Goal: Task Accomplishment & Management: Manage account settings

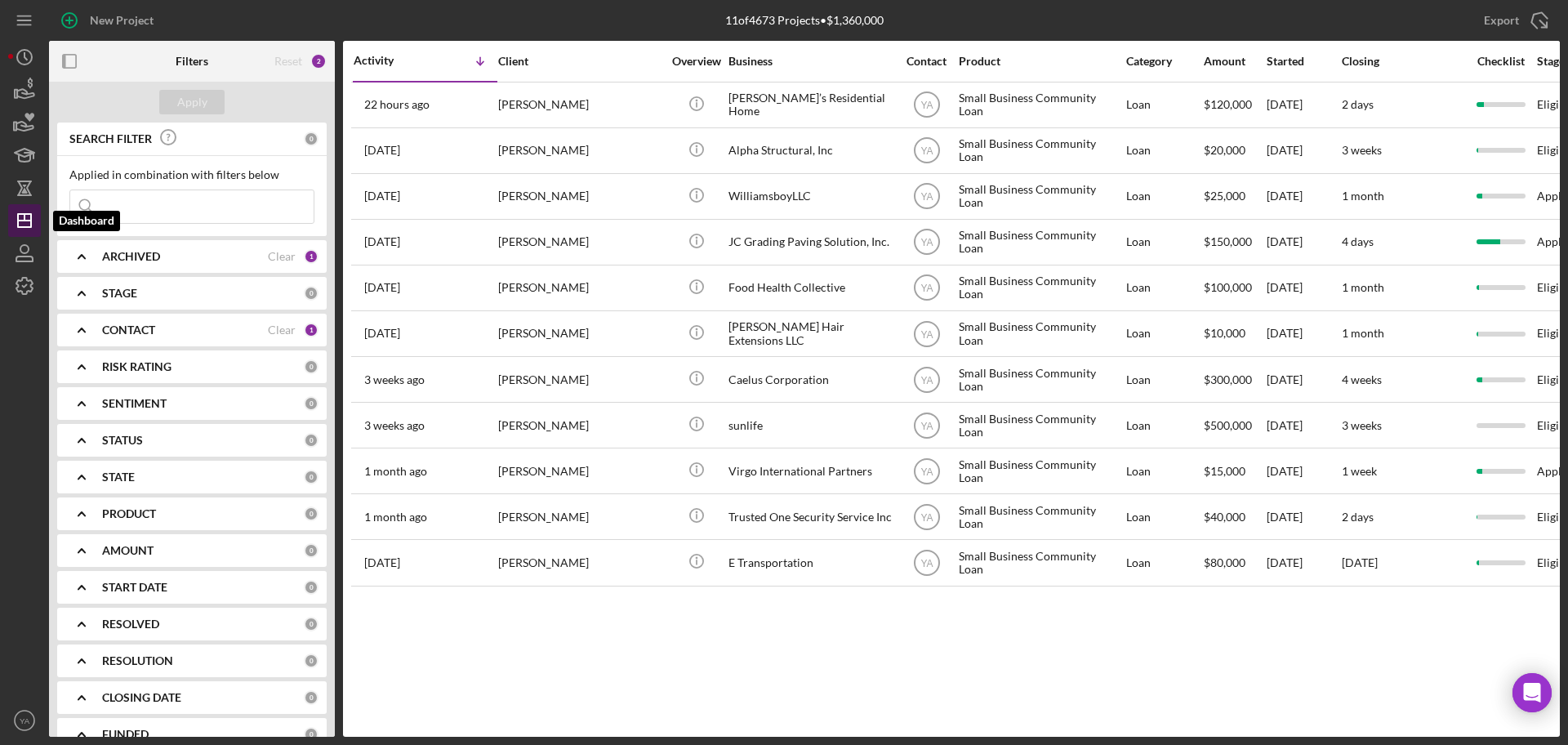
click at [24, 215] on line "button" at bounding box center [24, 217] width 0 height 7
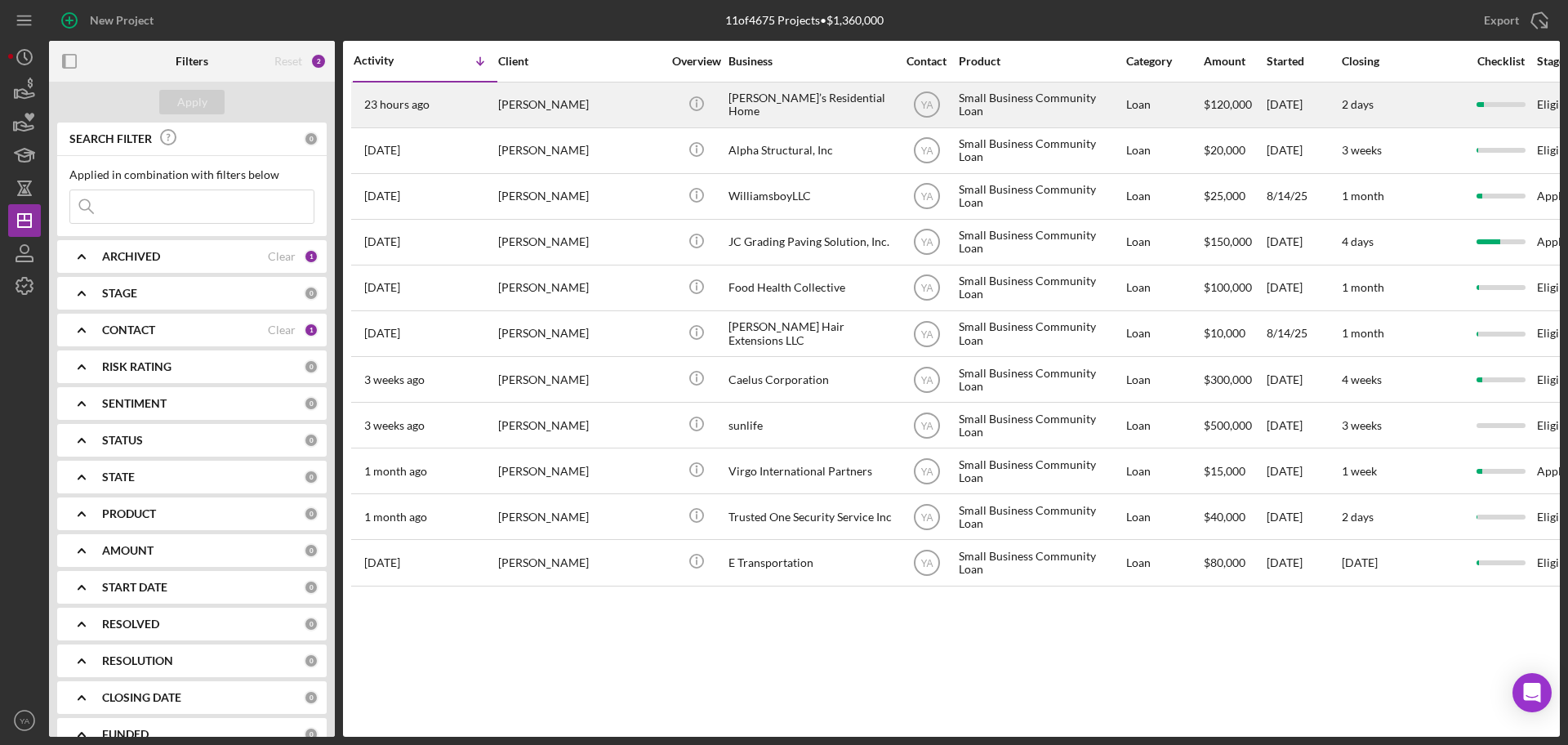
click at [793, 104] on div "[PERSON_NAME]’s Residential Home" at bounding box center [810, 104] width 163 height 43
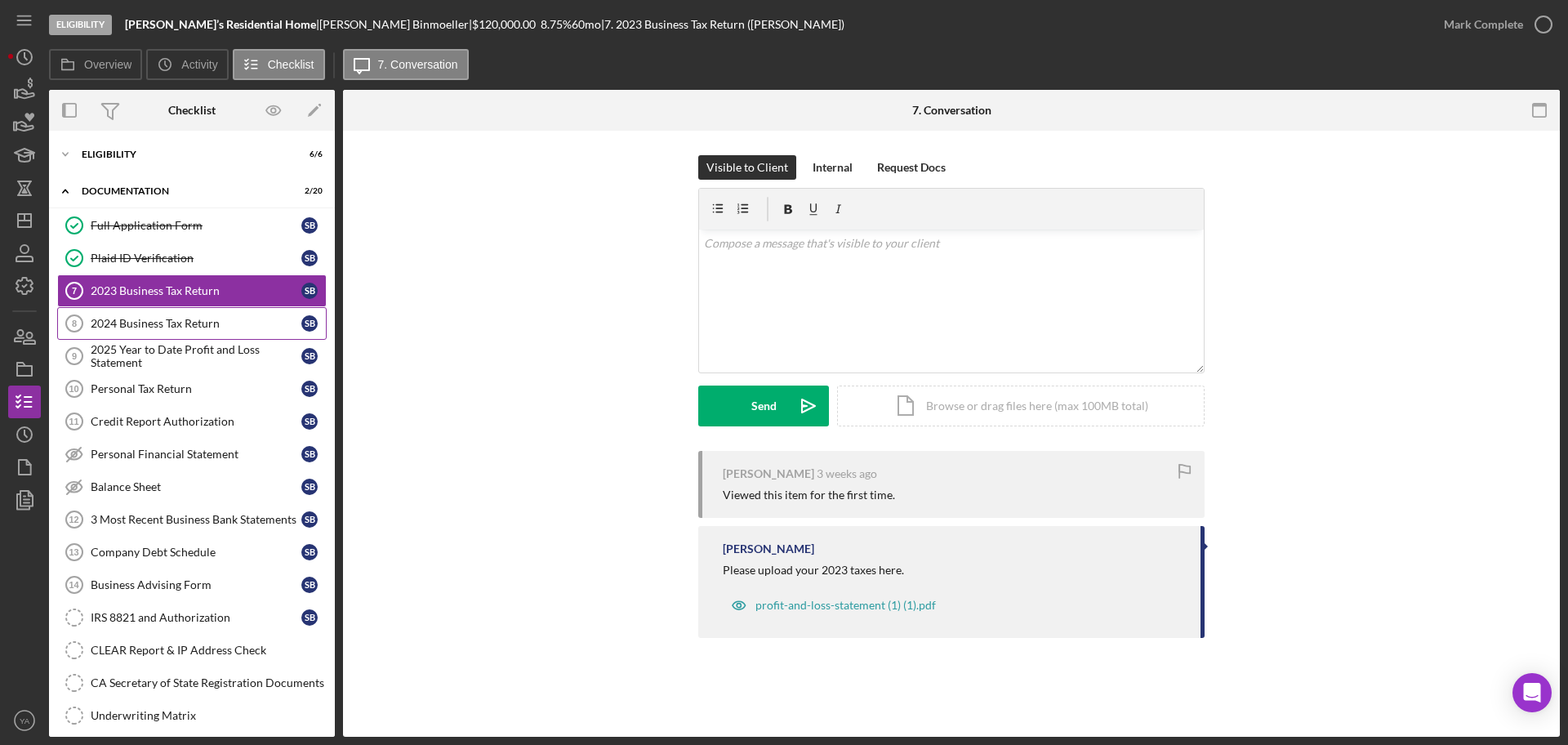
click at [205, 324] on div "2024 Business Tax Return" at bounding box center [196, 324] width 211 height 13
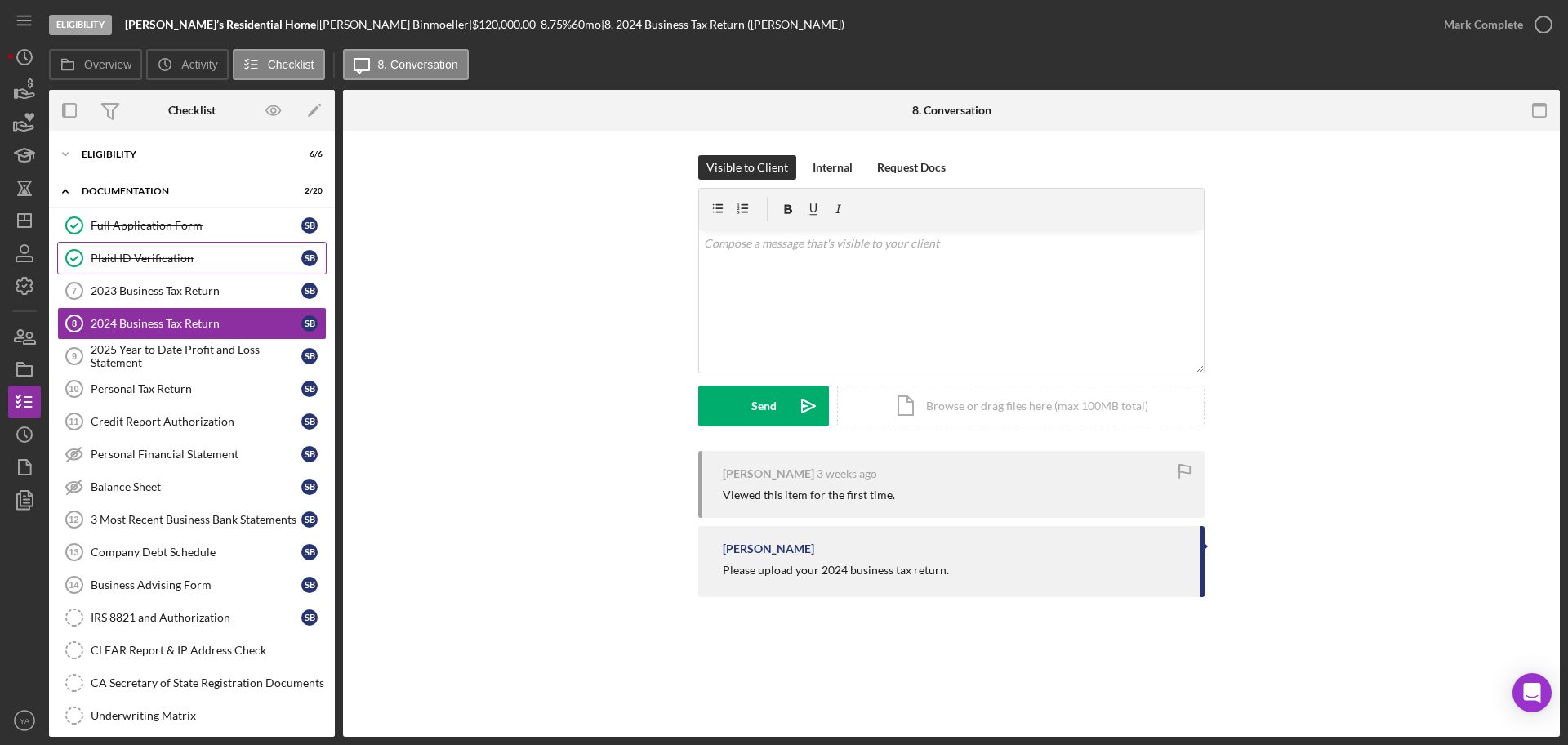
click at [190, 248] on link "Plaid ID Verification Plaid ID Verification S B" at bounding box center [192, 258] width 270 height 33
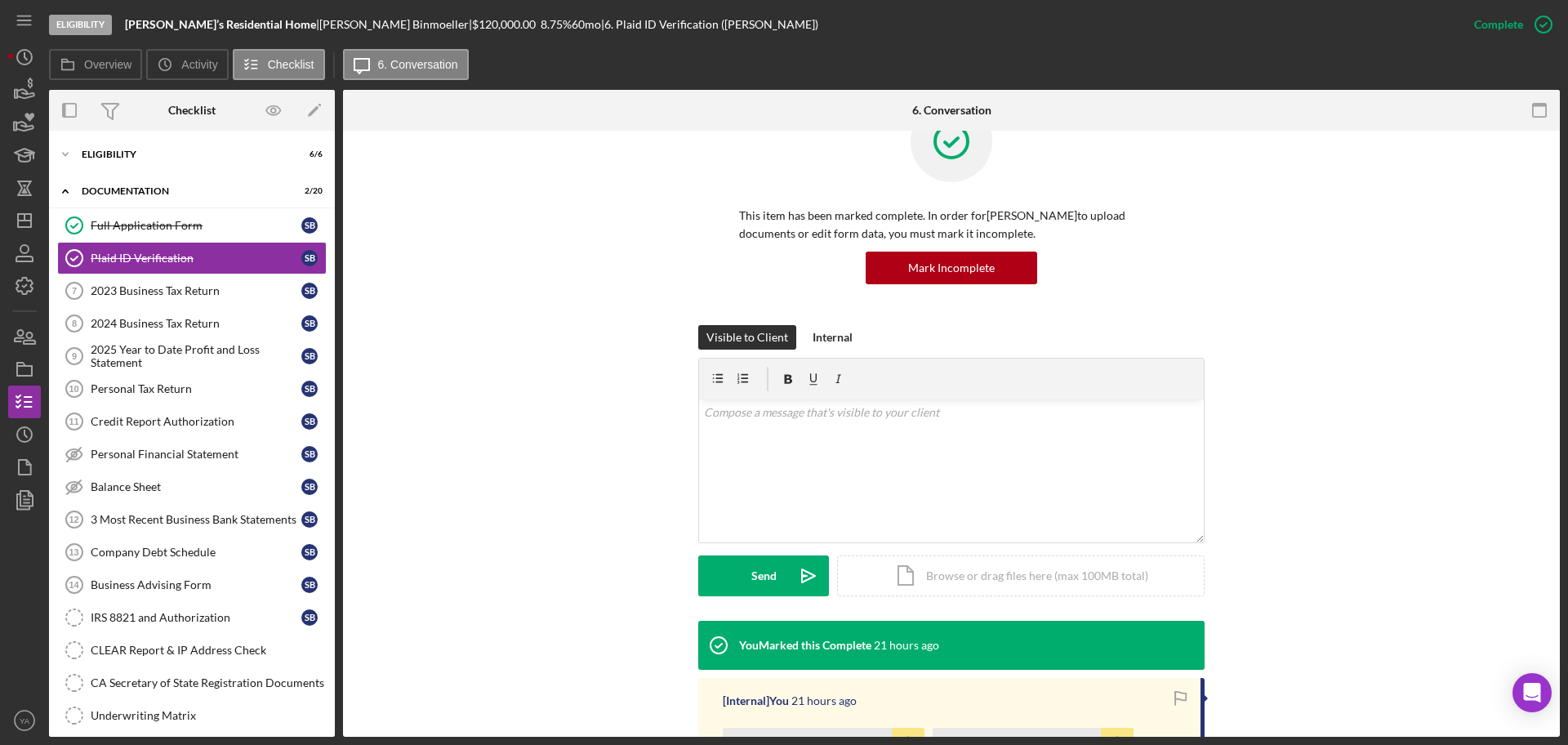
scroll to position [409, 0]
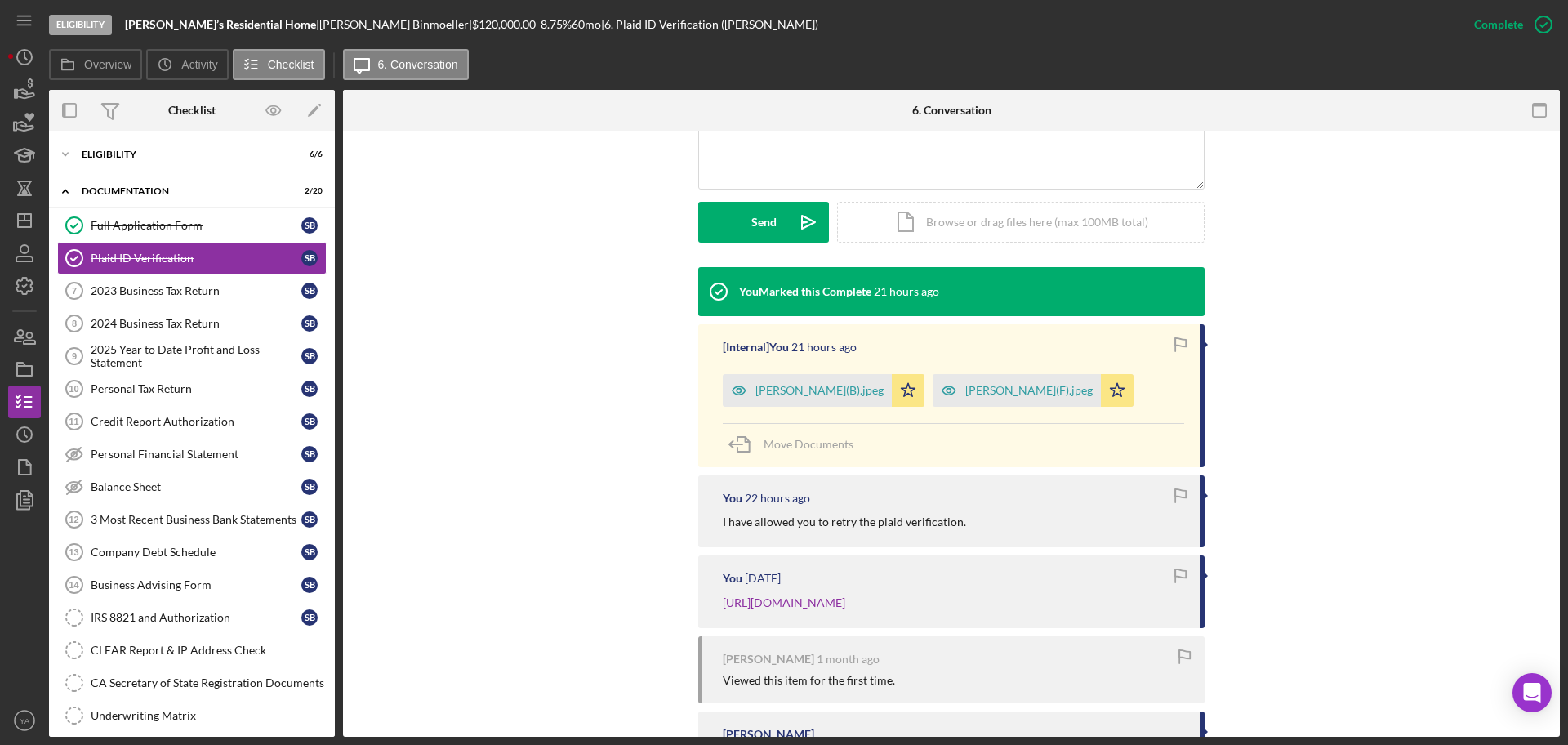
click at [178, 173] on div "Icon/Expander Eligibility 6 / 6 Icon/Expander Documentation 2 / 20 Full Applica…" at bounding box center [192, 542] width 286 height 806
click at [189, 159] on div "Icon/Expander Eligibility 6 / 6" at bounding box center [192, 154] width 286 height 33
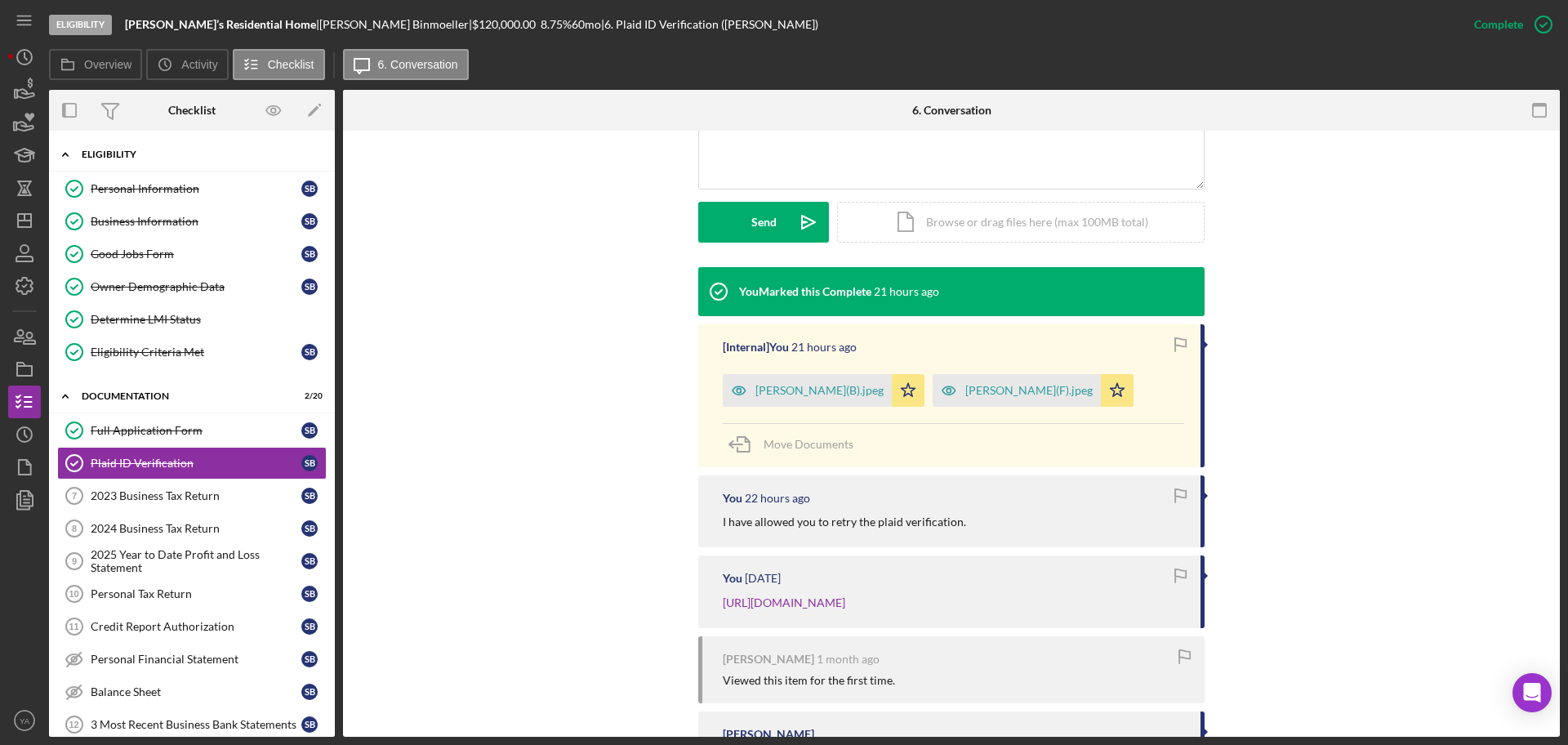
click at [189, 155] on div "Eligibility" at bounding box center [199, 154] width 233 height 10
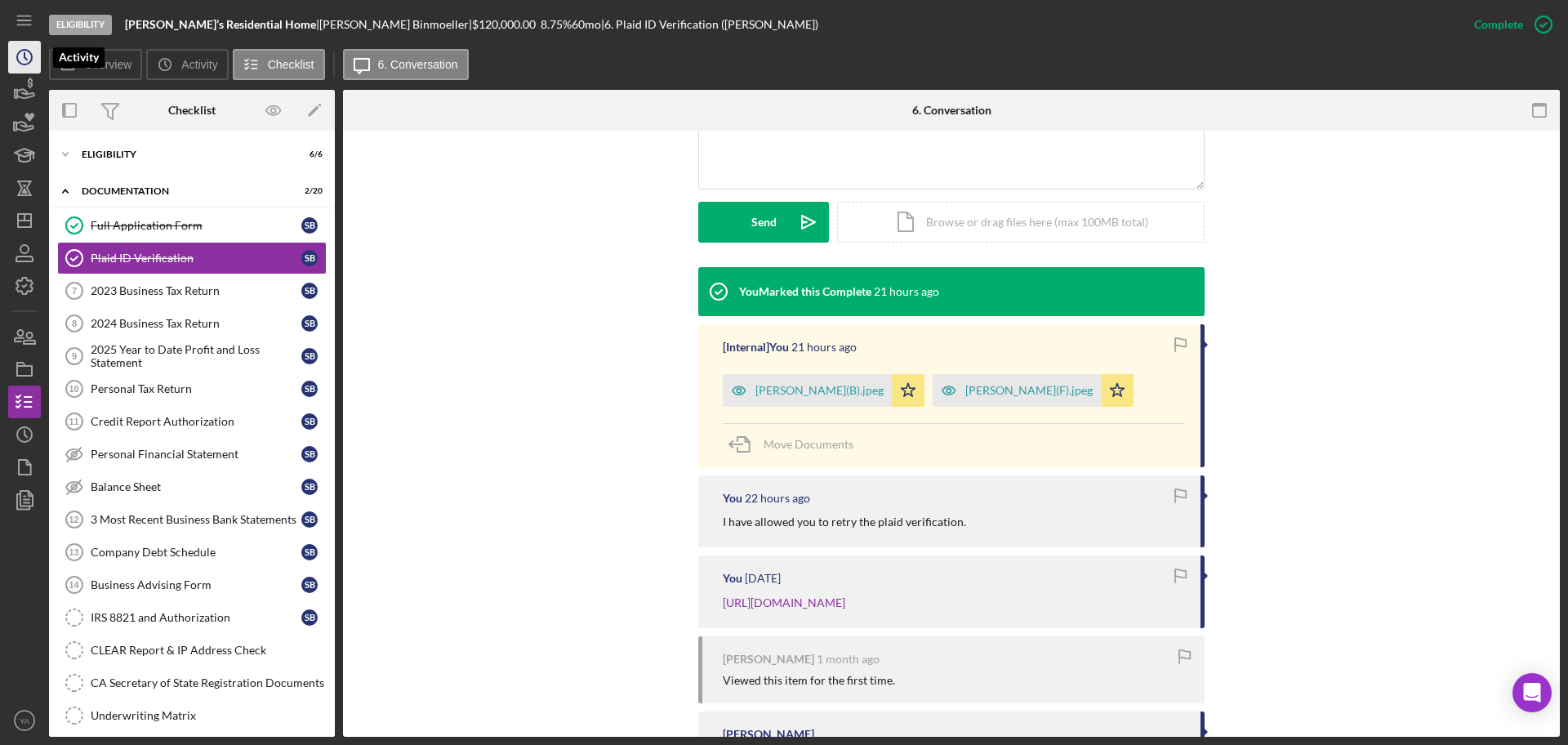
click at [38, 60] on icon "Icon/History" at bounding box center [24, 57] width 40 height 40
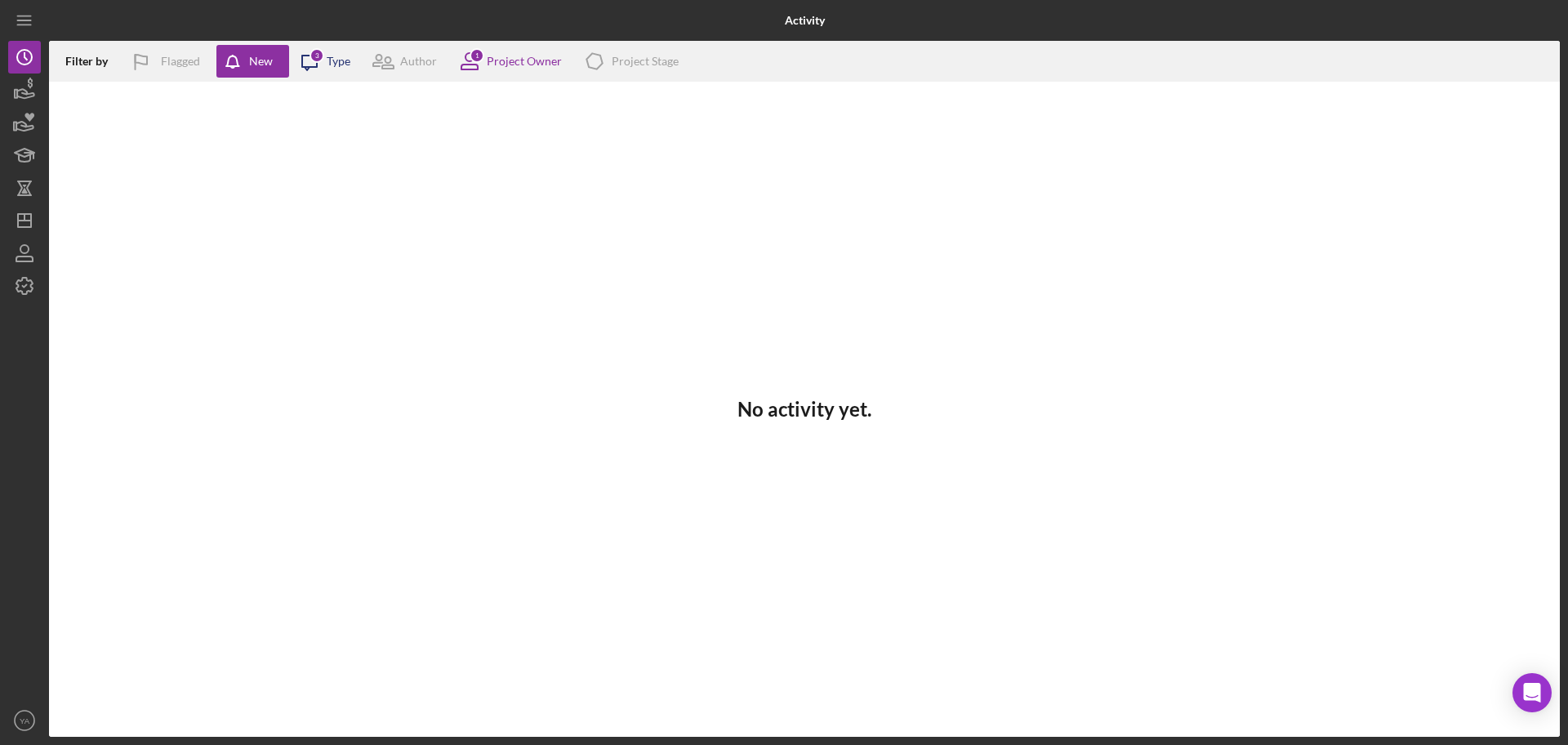
click at [343, 69] on div "Icon/Message 3 Type" at bounding box center [320, 61] width 62 height 40
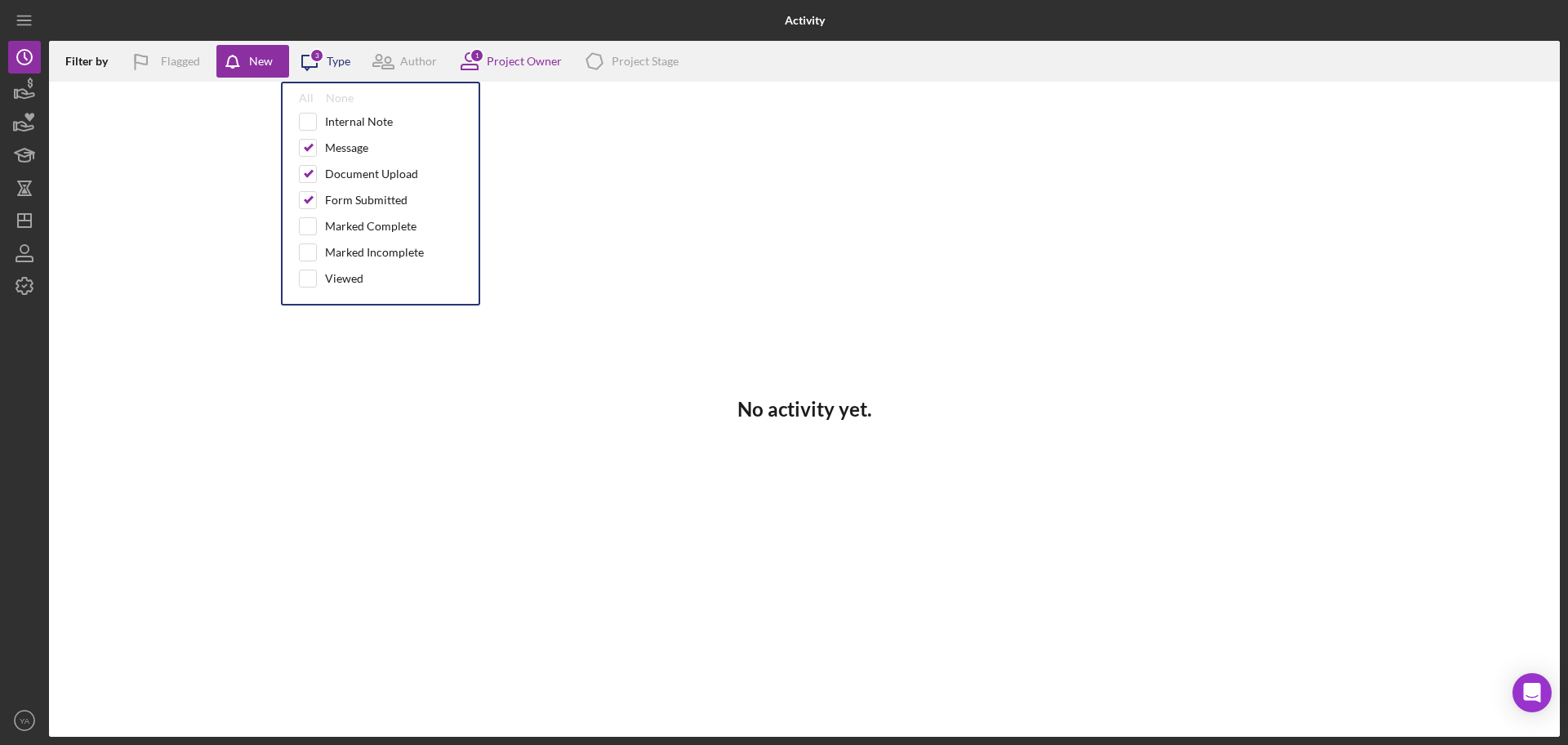
click at [343, 69] on div "Icon/Message 3 Type" at bounding box center [320, 61] width 62 height 40
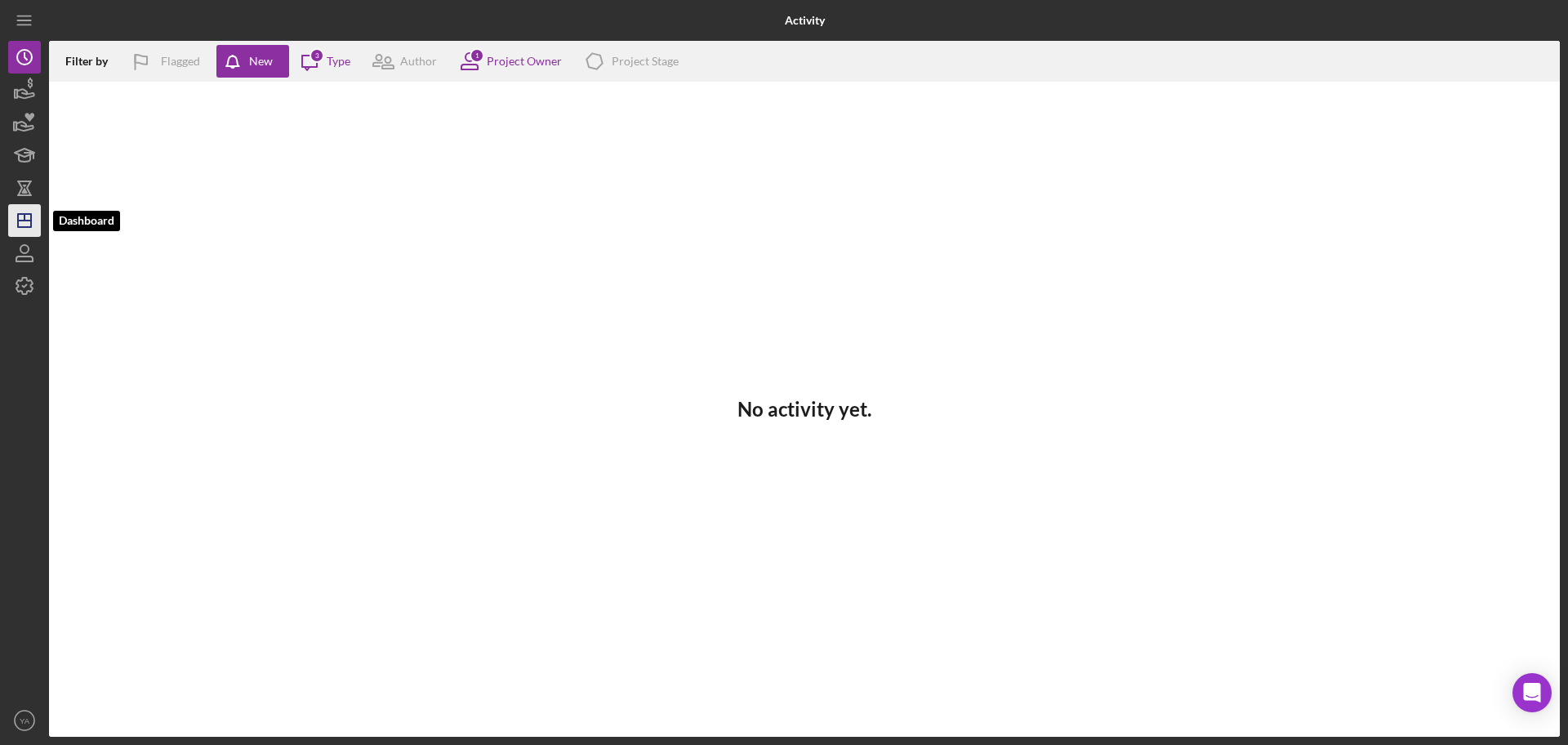
click at [25, 221] on line "button" at bounding box center [25, 221] width 13 height 0
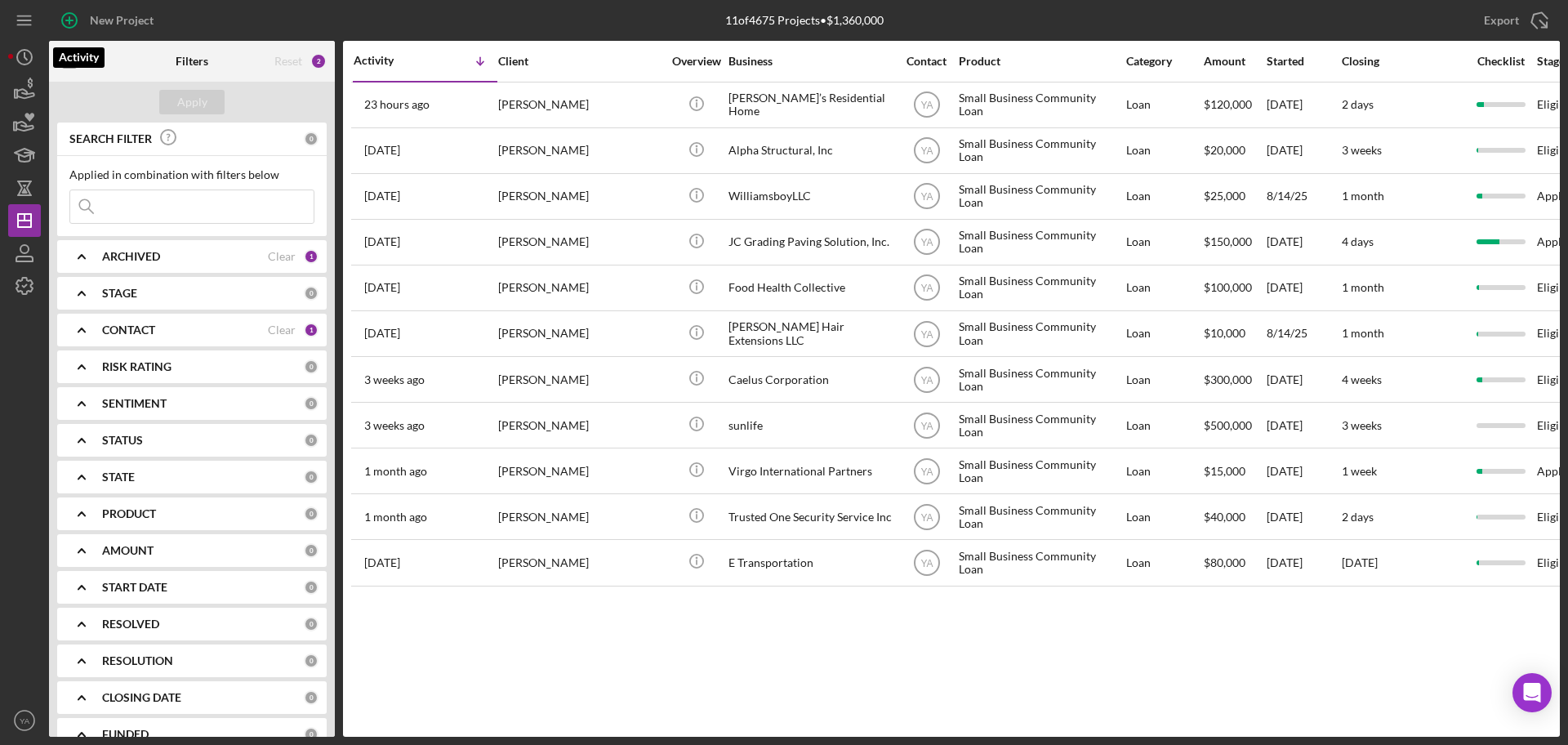
click at [22, 60] on icon "Icon/History" at bounding box center [24, 57] width 40 height 40
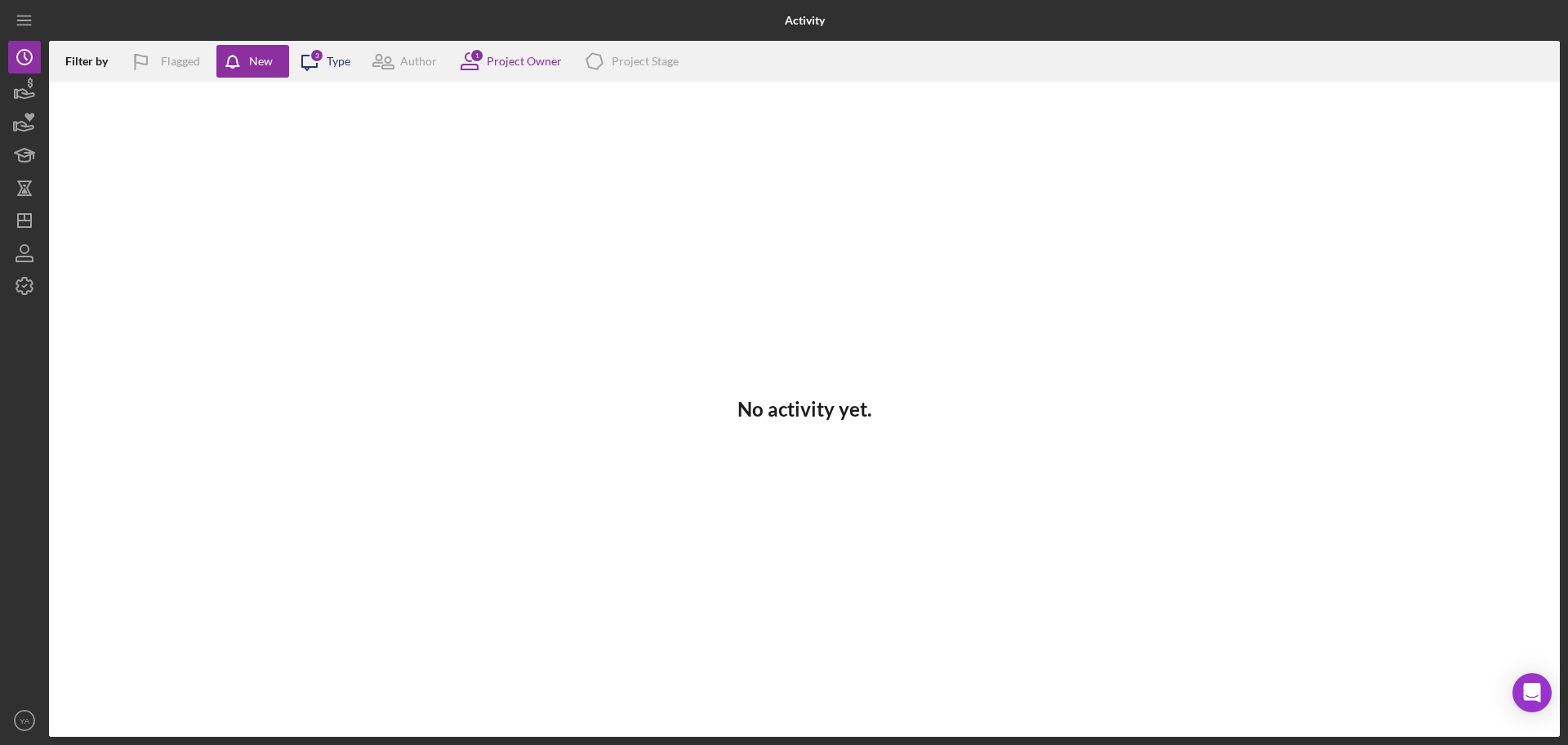
click at [330, 67] on div "Type" at bounding box center [338, 62] width 24 height 13
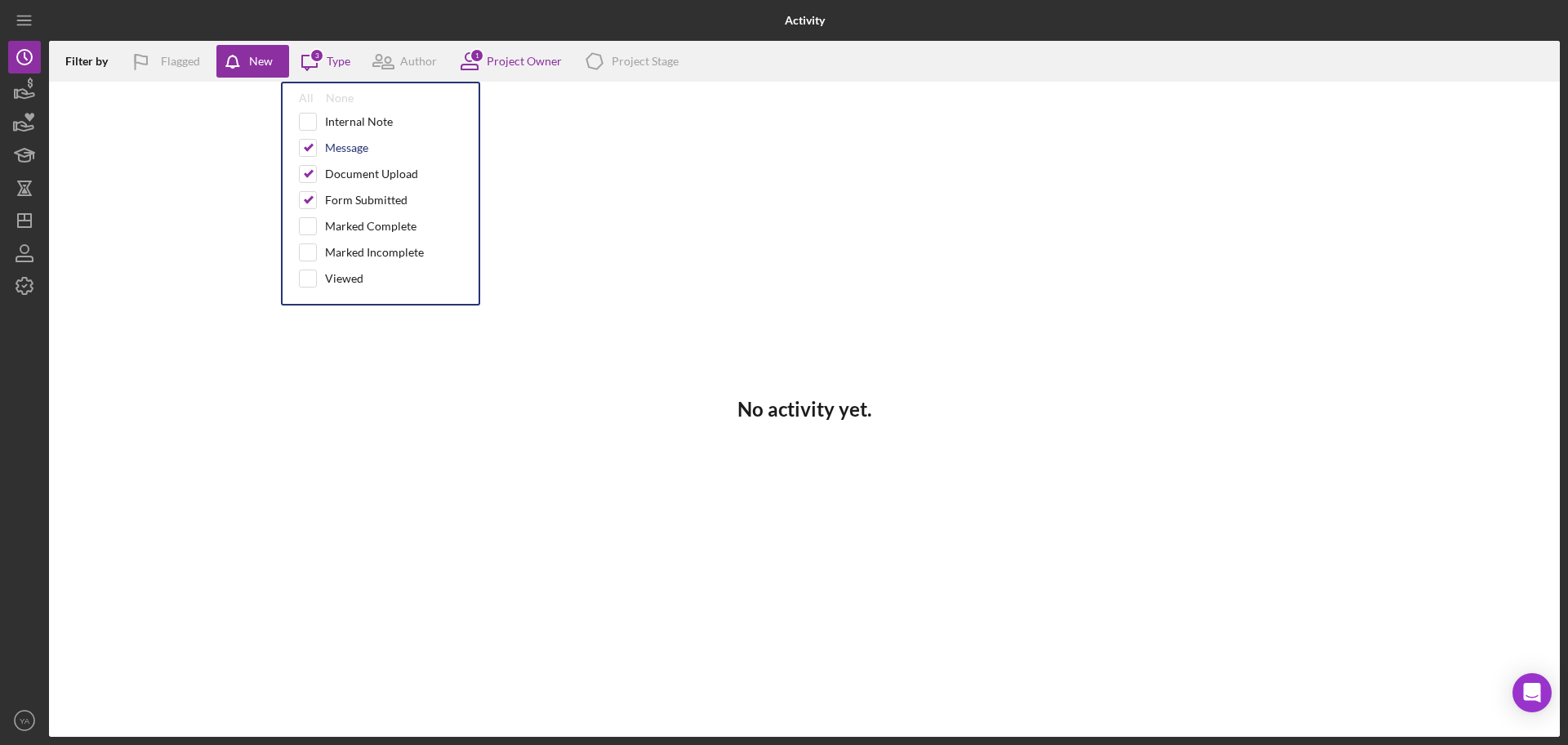
click at [343, 152] on div "Message" at bounding box center [346, 148] width 43 height 13
checkbox input "false"
click at [341, 173] on div "Document Upload" at bounding box center [371, 174] width 93 height 13
checkbox input "false"
click at [341, 191] on div "Form Submitted" at bounding box center [380, 200] width 163 height 18
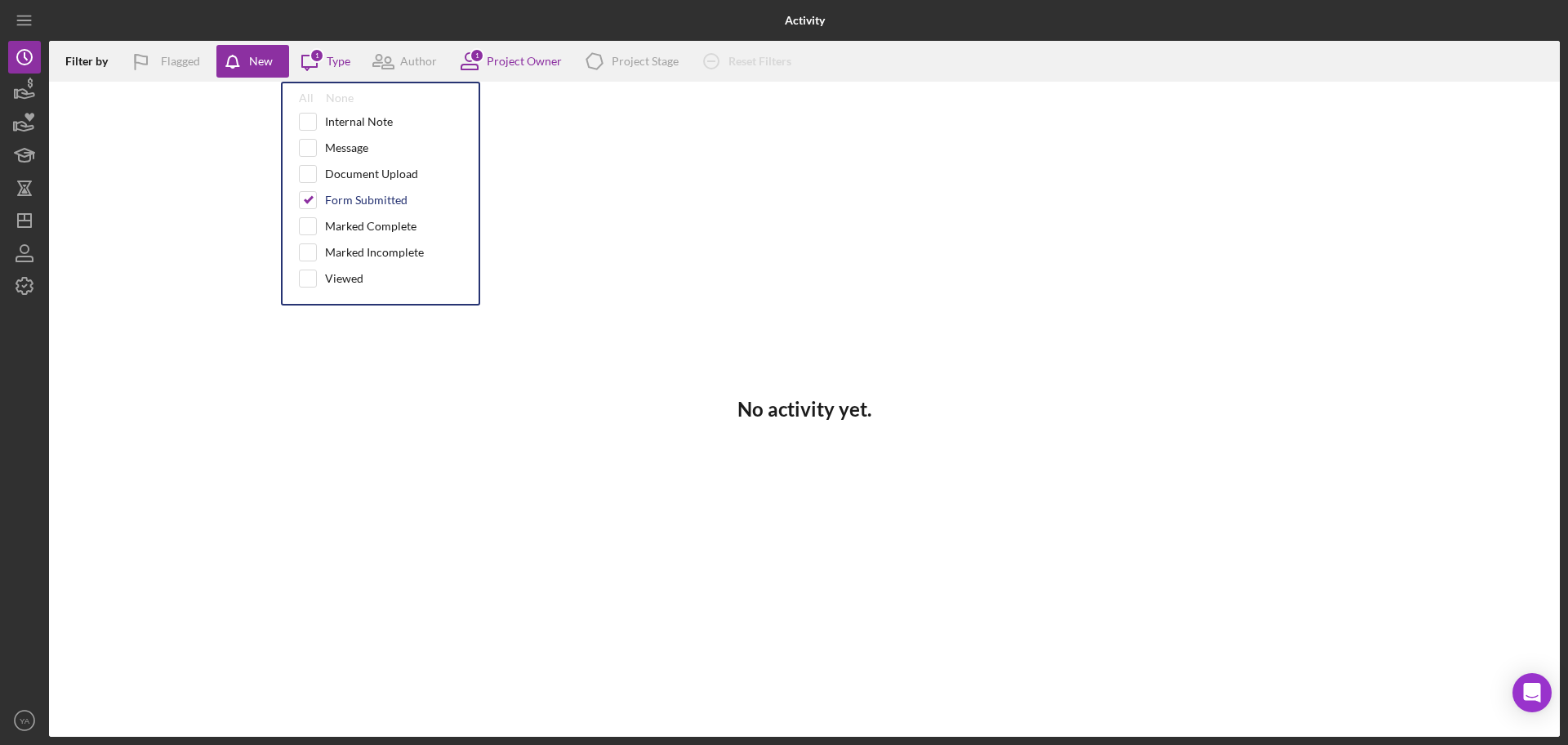
click at [341, 194] on div "Form Submitted" at bounding box center [366, 200] width 83 height 13
checkbox input "false"
click at [237, 163] on div "No activity yet." at bounding box center [805, 410] width 1511 height 655
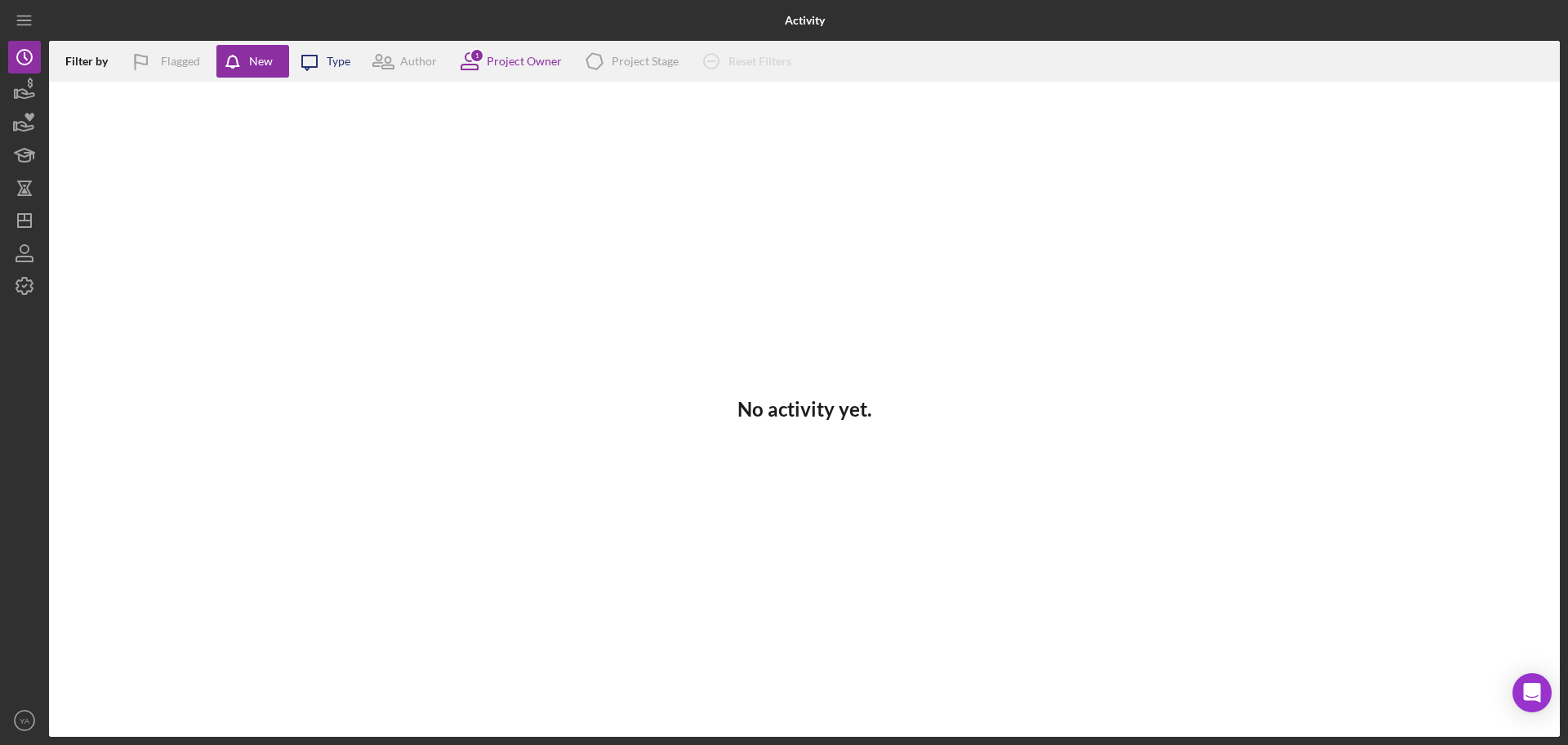
click at [316, 53] on icon "Icon/Message" at bounding box center [309, 61] width 40 height 40
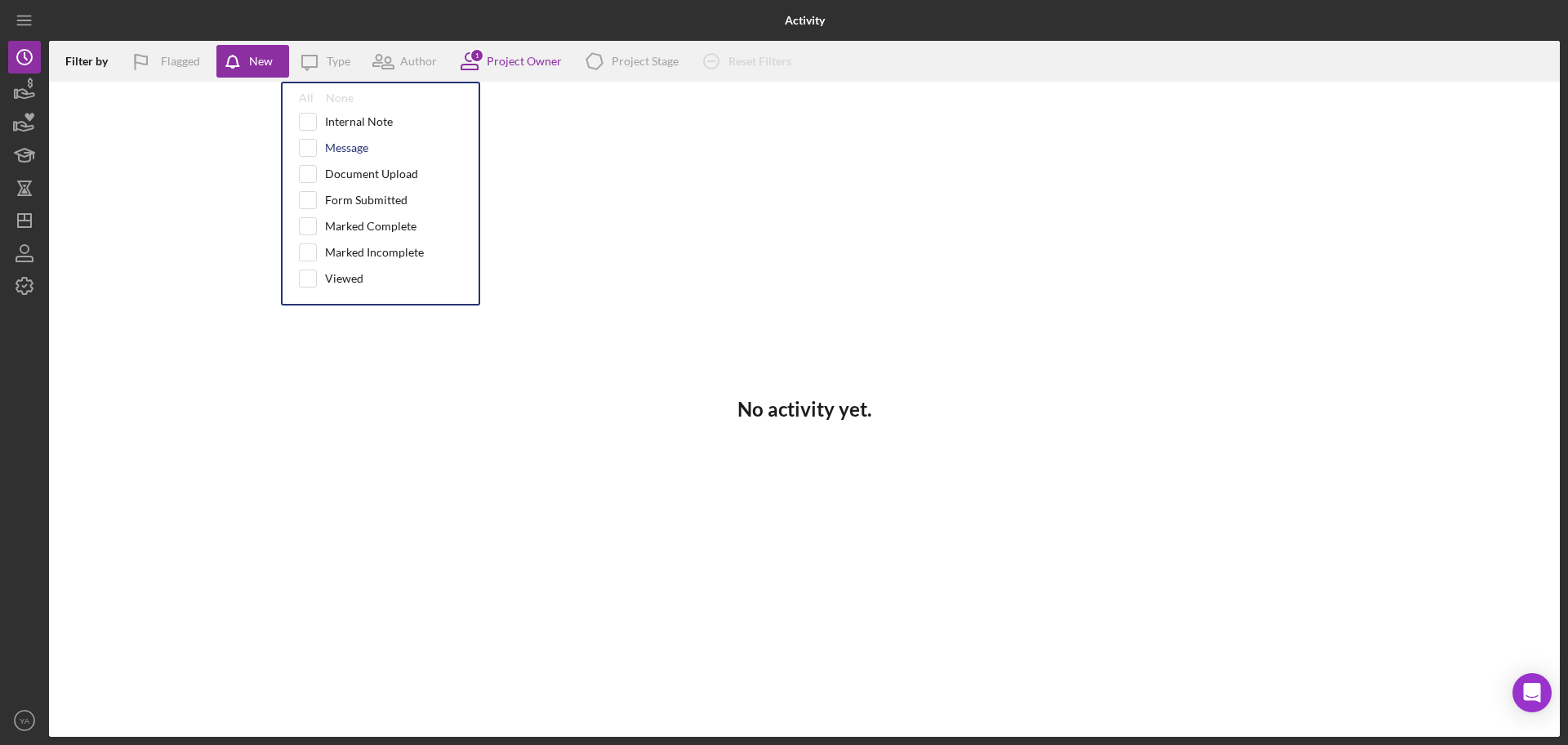
click at [332, 142] on div "Message" at bounding box center [346, 148] width 43 height 13
click at [319, 152] on div "Message" at bounding box center [380, 147] width 163 height 18
click at [308, 152] on input "checkbox" at bounding box center [307, 147] width 16 height 16
checkbox input "false"
click at [249, 209] on div "No activity yet." at bounding box center [805, 410] width 1511 height 655
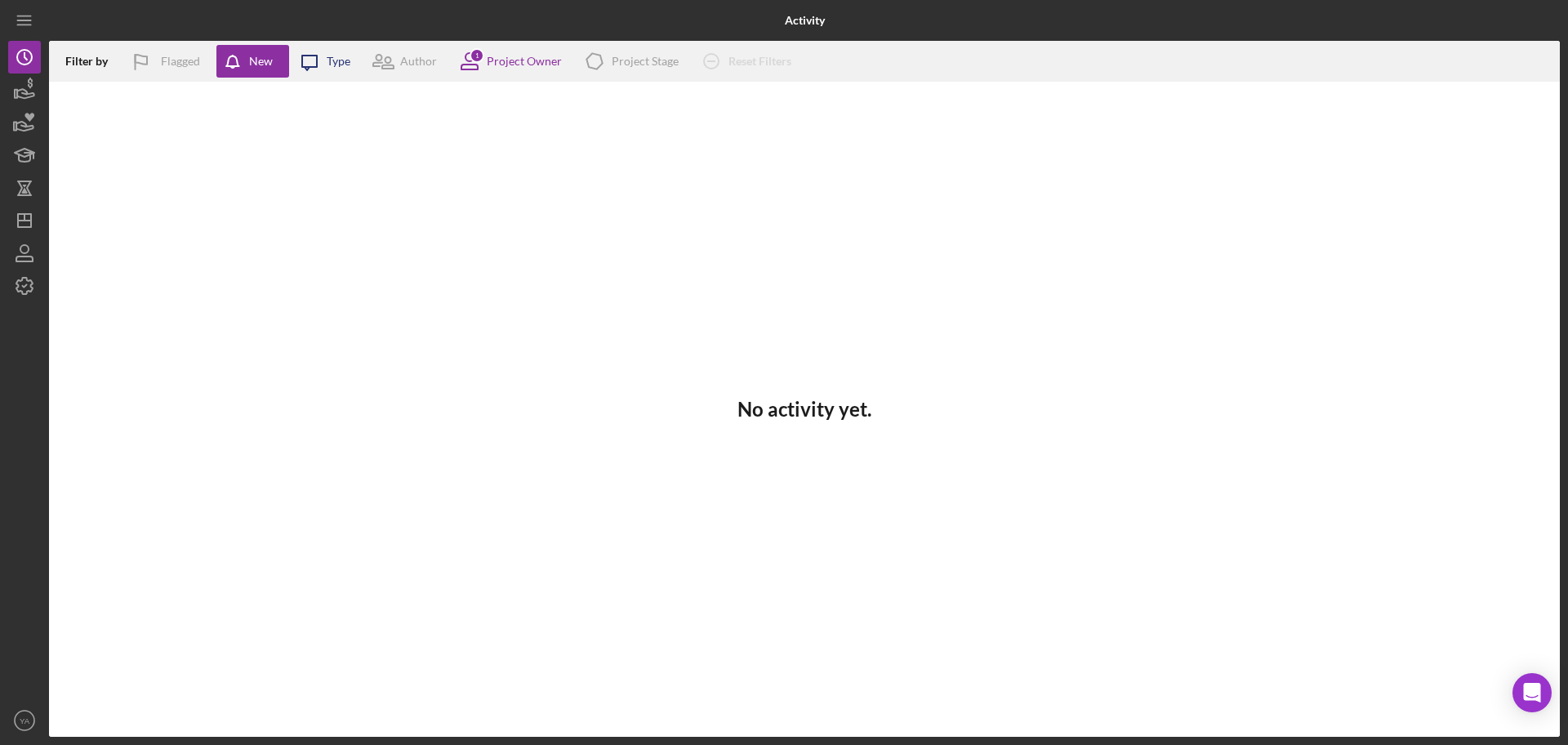
click at [325, 60] on icon "Icon/Message" at bounding box center [309, 61] width 40 height 40
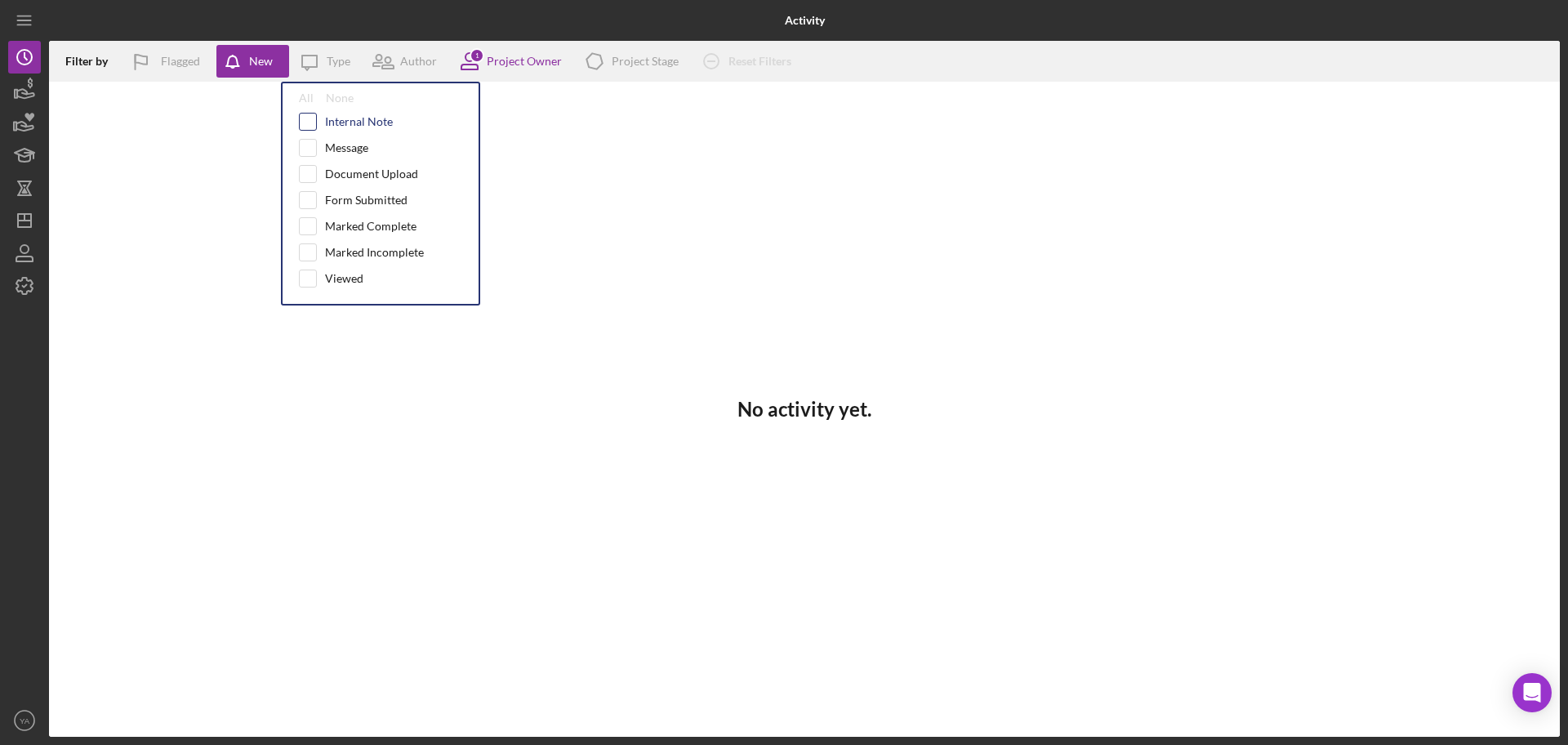
click at [305, 125] on input "checkbox" at bounding box center [307, 121] width 16 height 16
checkbox input "true"
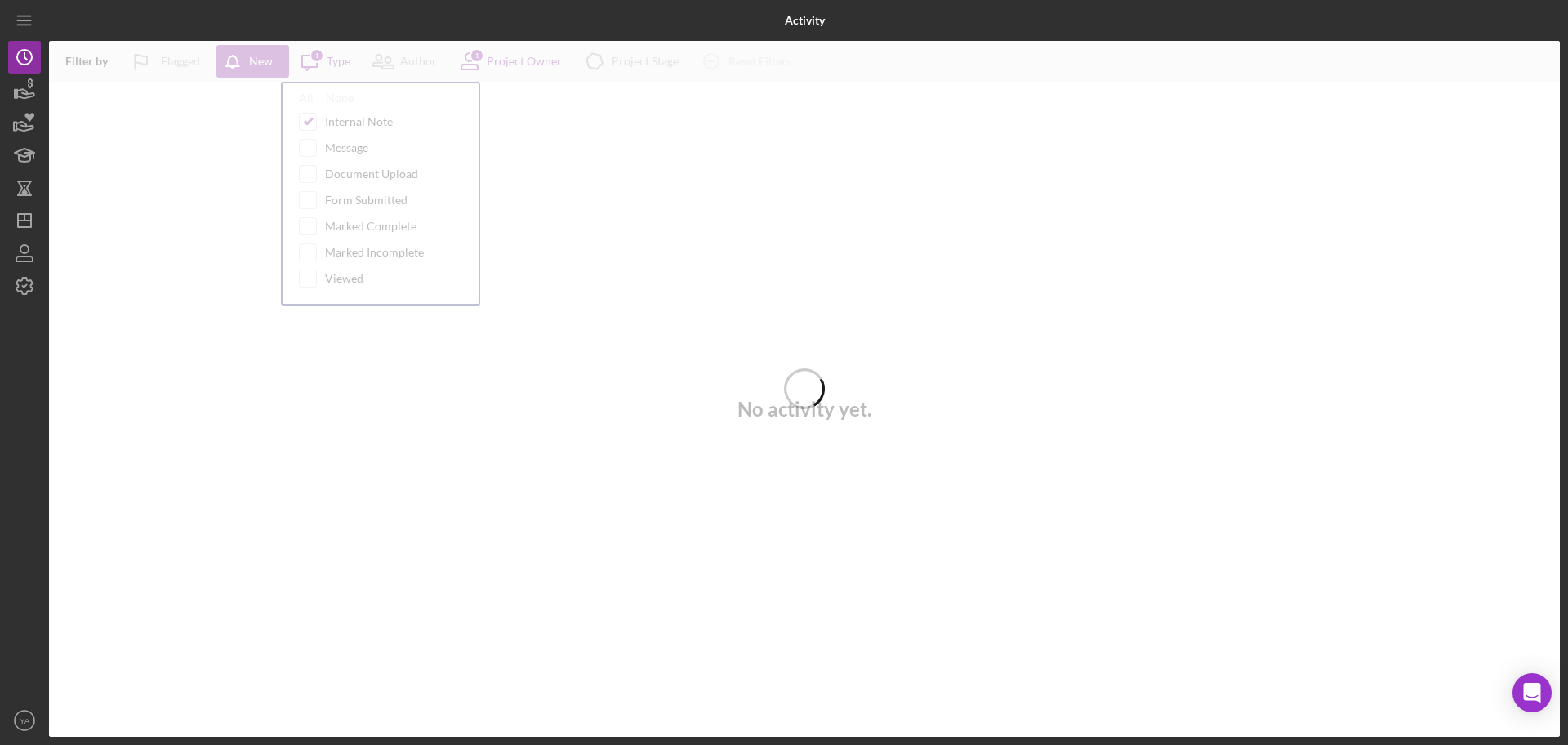
click at [307, 153] on div at bounding box center [805, 388] width 1511 height 696
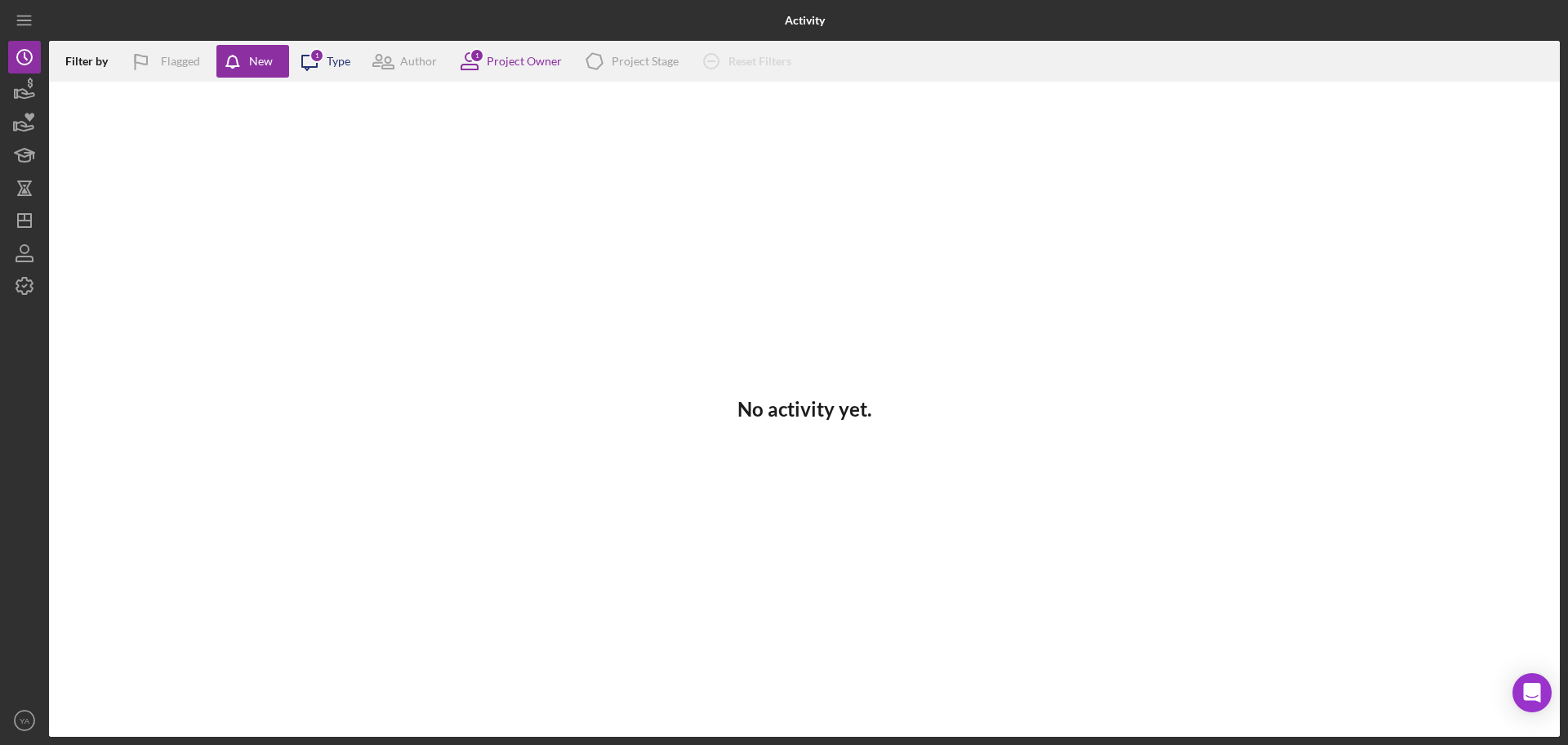
click at [331, 66] on div "Type" at bounding box center [338, 62] width 24 height 13
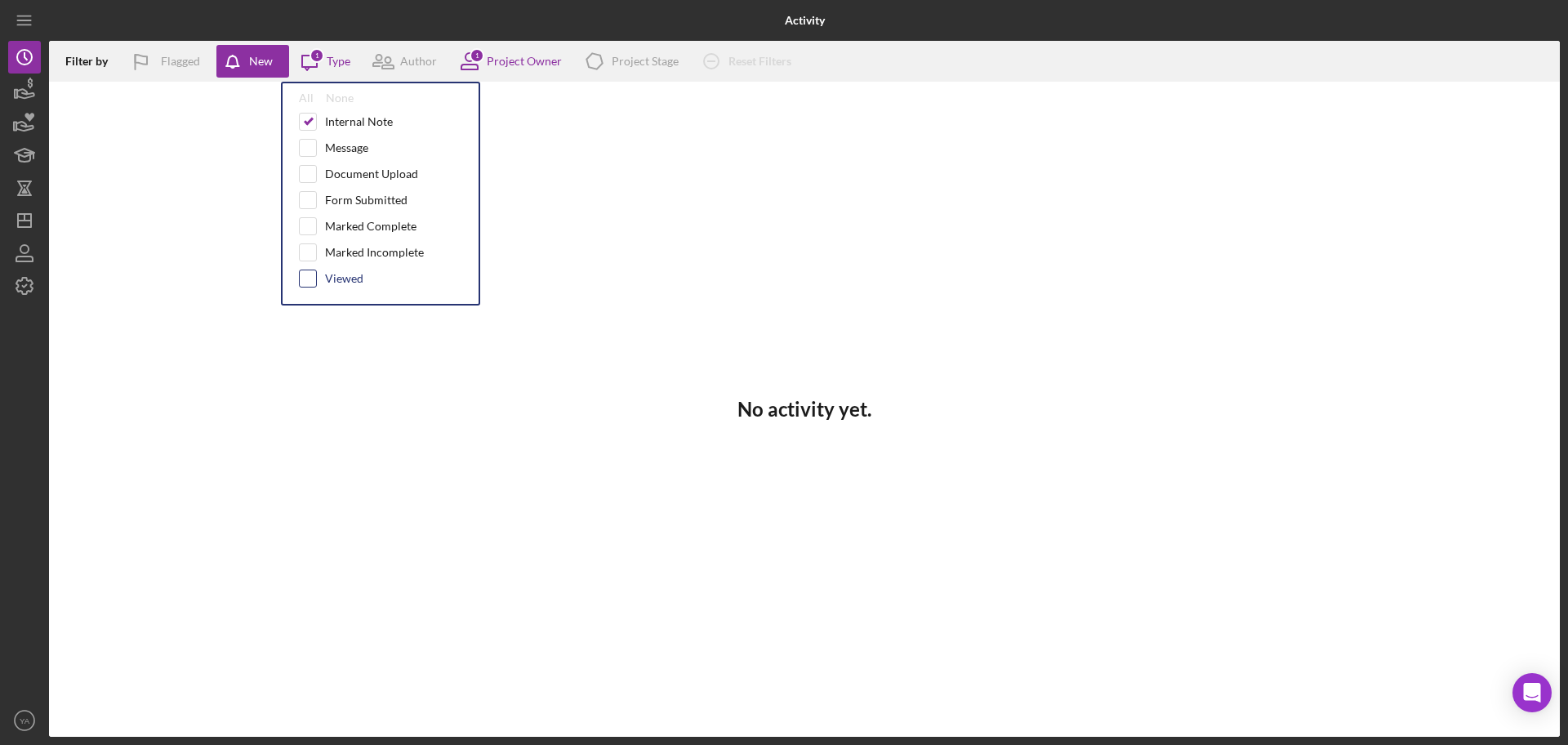
click at [308, 283] on input "checkbox" at bounding box center [307, 279] width 16 height 16
checkbox input "true"
click at [309, 250] on input "checkbox" at bounding box center [307, 252] width 16 height 16
checkbox input "true"
click at [307, 227] on input "checkbox" at bounding box center [307, 226] width 16 height 16
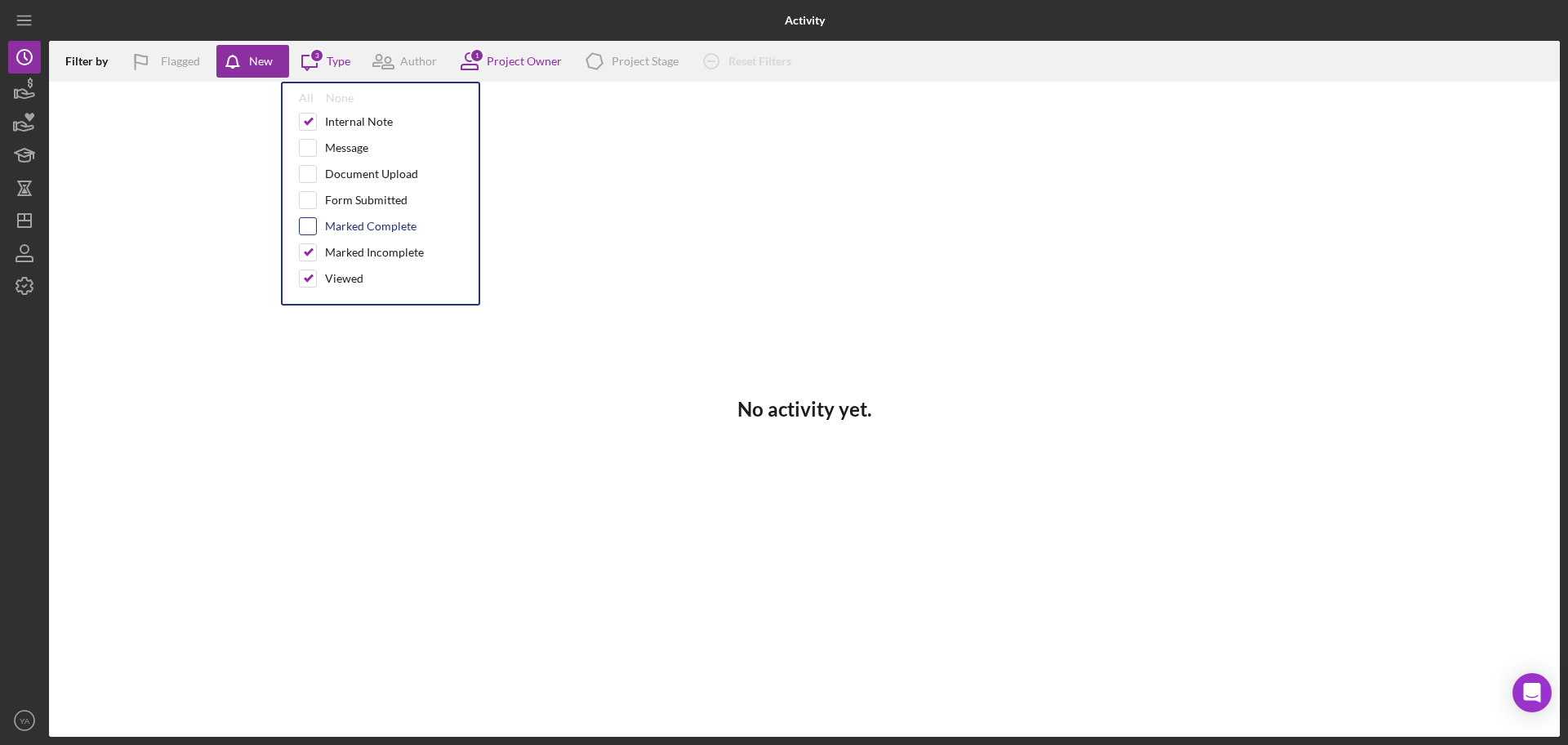
checkbox input "true"
click at [307, 197] on input "checkbox" at bounding box center [307, 200] width 16 height 16
checkbox input "true"
click at [312, 163] on div "Internal Note Message Document Upload Form Submitted Marked Complete Marked Inc…" at bounding box center [380, 204] width 163 height 183
click at [302, 178] on input "checkbox" at bounding box center [307, 173] width 16 height 16
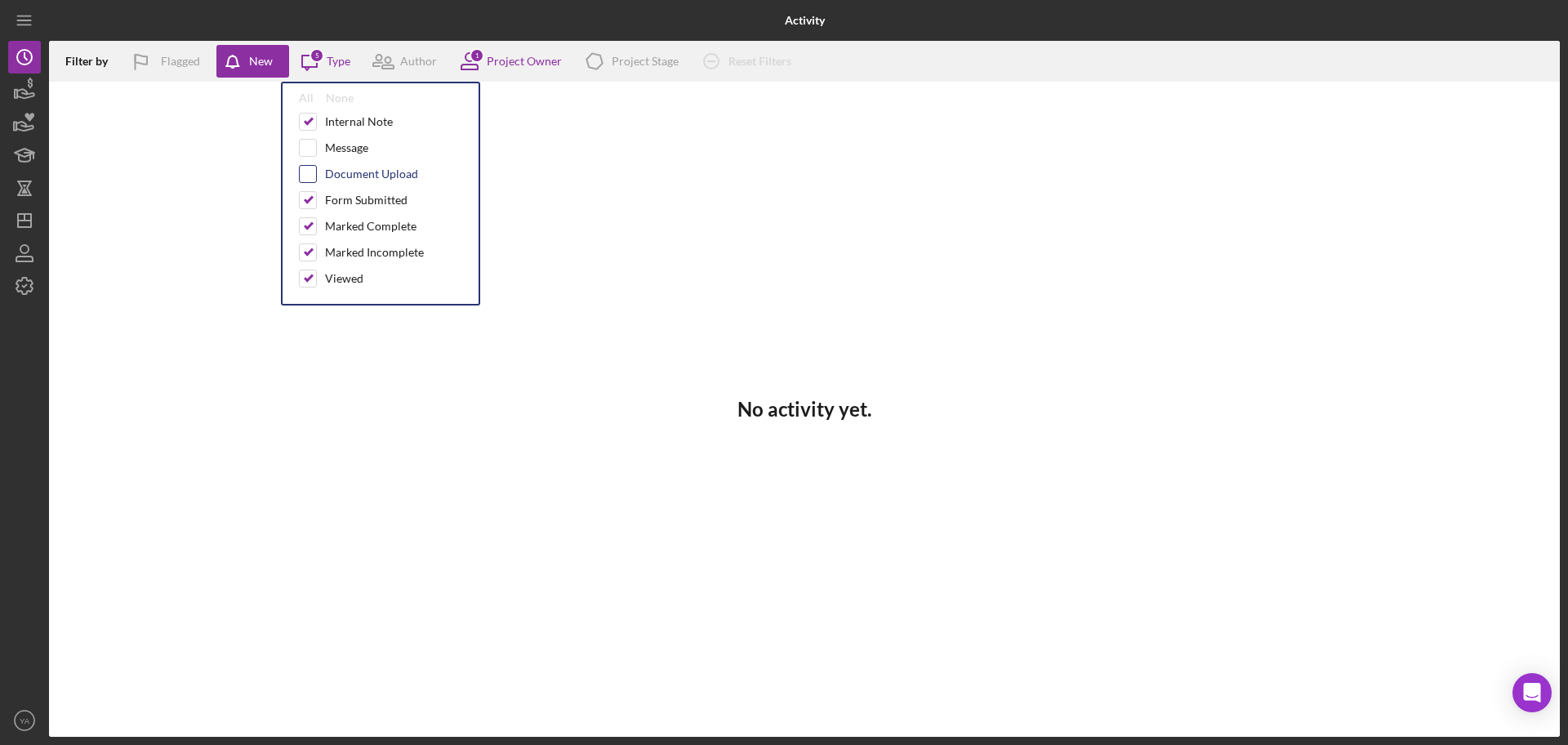
checkbox input "true"
click at [305, 145] on input "checkbox" at bounding box center [307, 147] width 16 height 16
checkbox input "true"
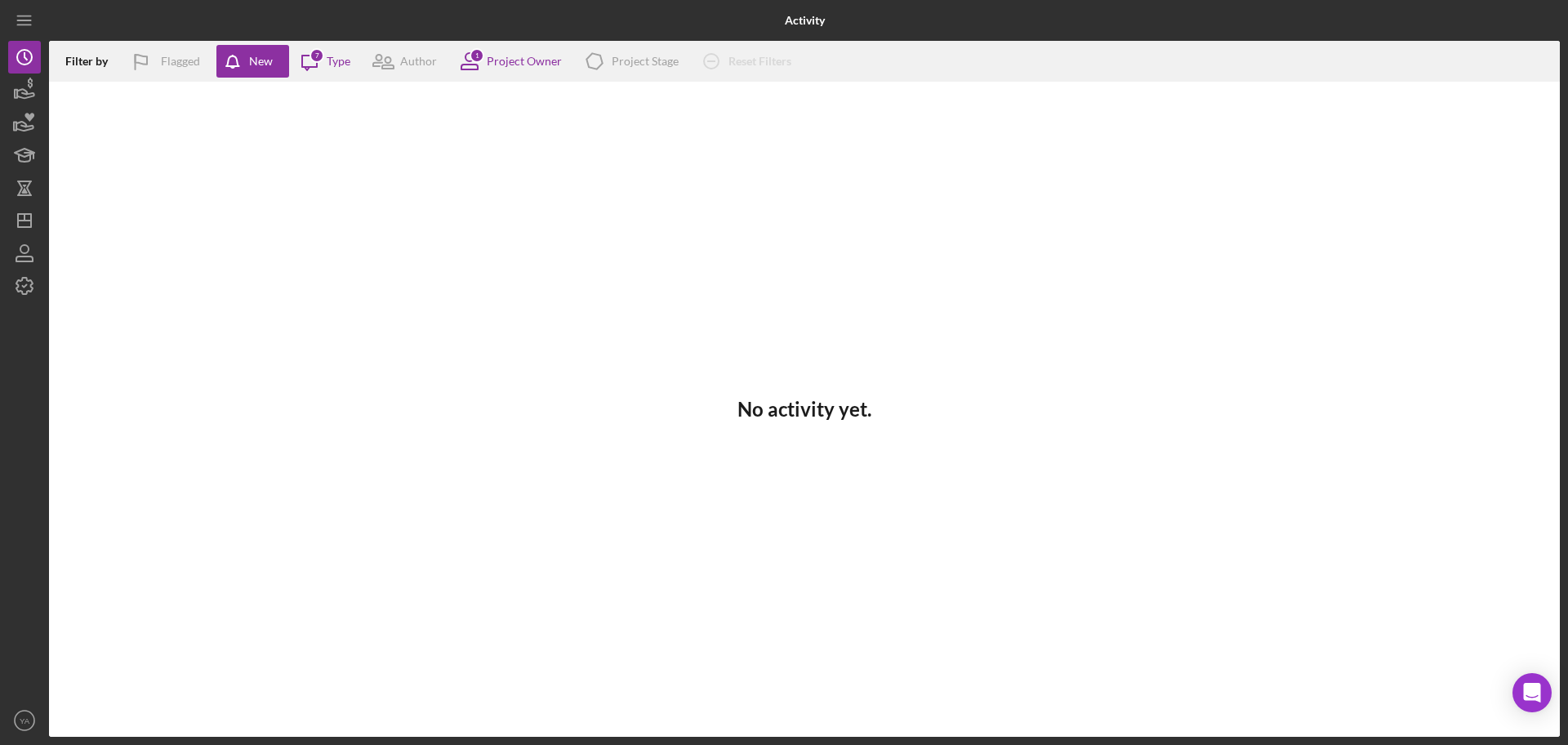
click at [608, 146] on div "No activity yet." at bounding box center [805, 410] width 1511 height 655
click at [24, 209] on icon "Icon/Dashboard" at bounding box center [24, 221] width 40 height 40
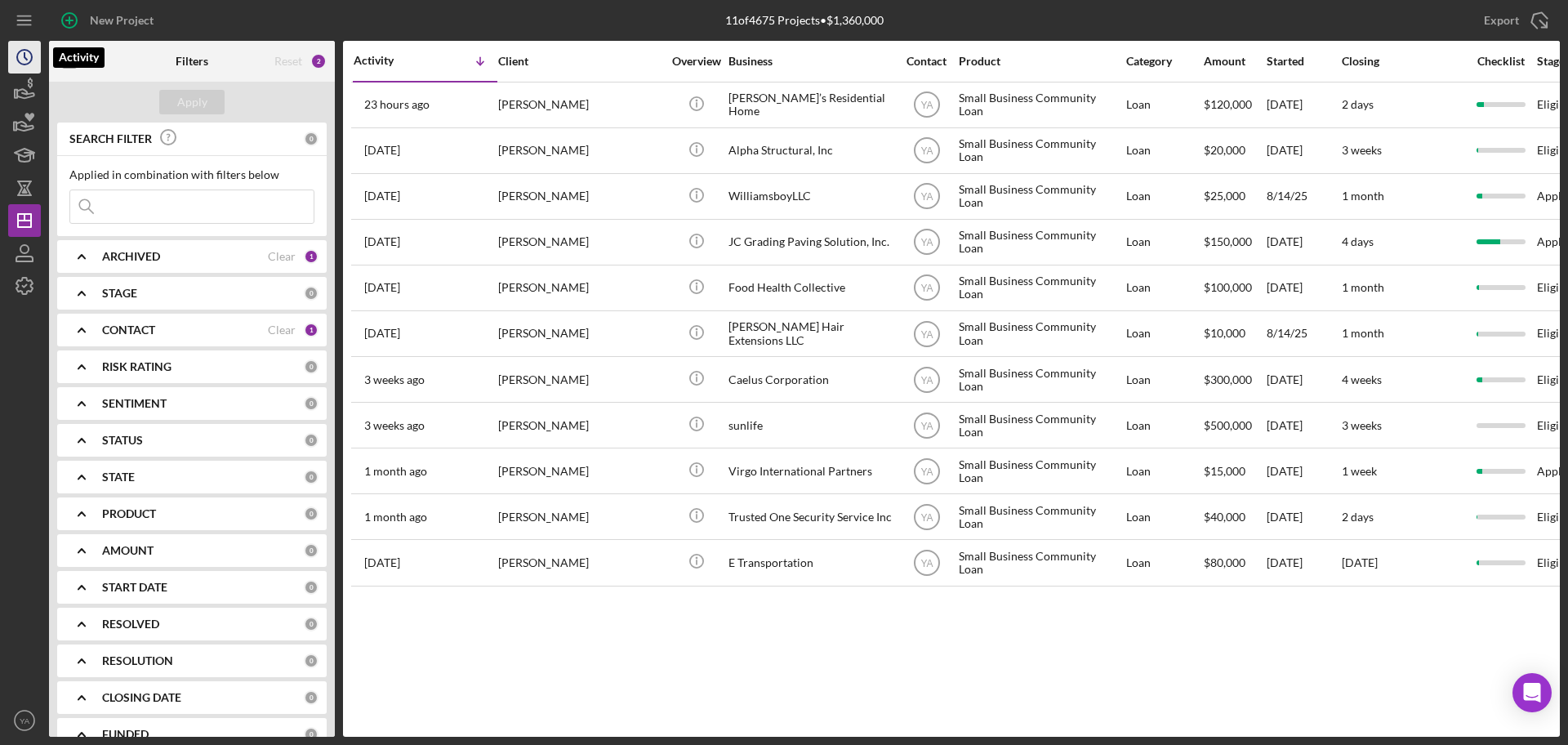
click at [18, 50] on icon "Icon/History" at bounding box center [24, 57] width 40 height 40
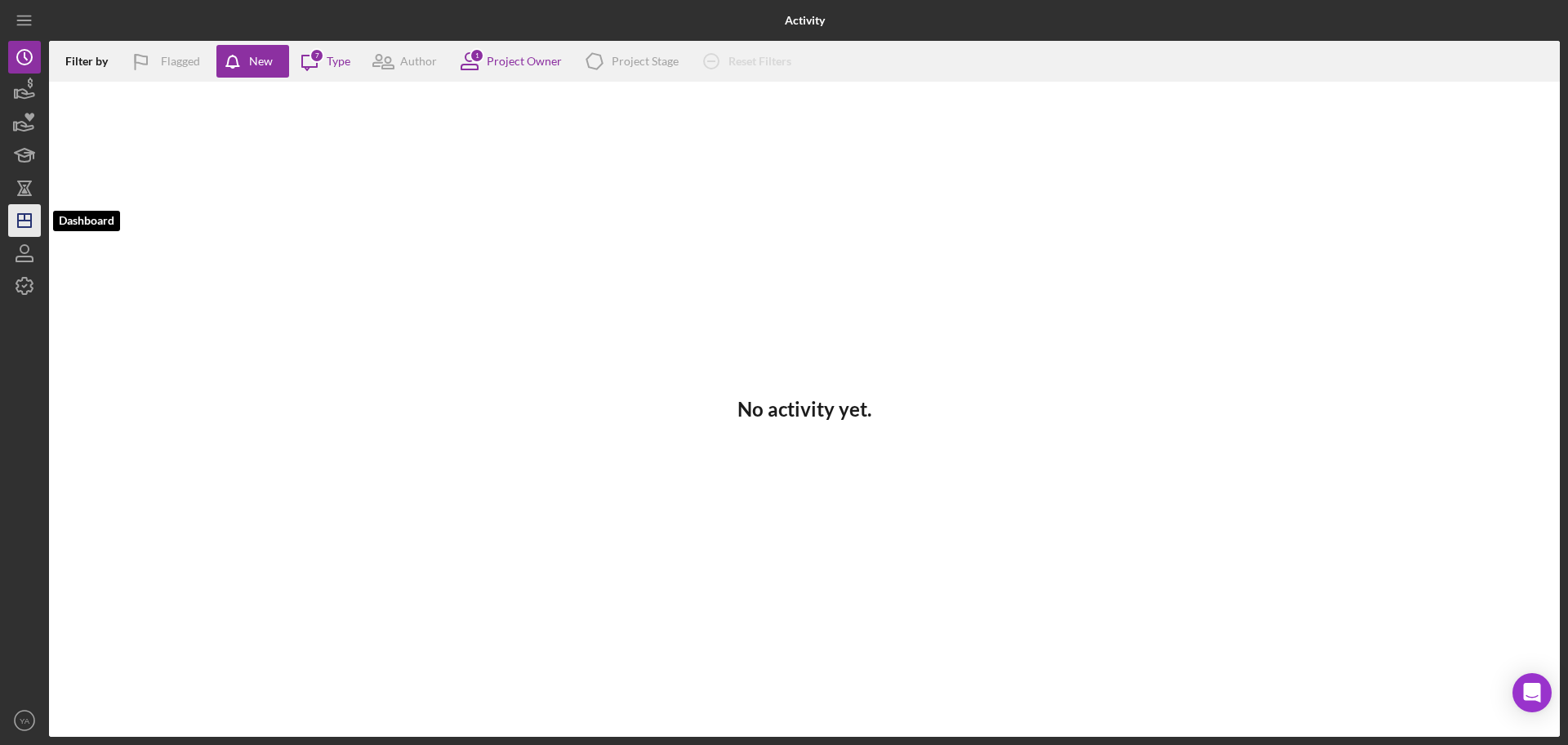
click at [29, 226] on polygon "button" at bounding box center [25, 221] width 13 height 13
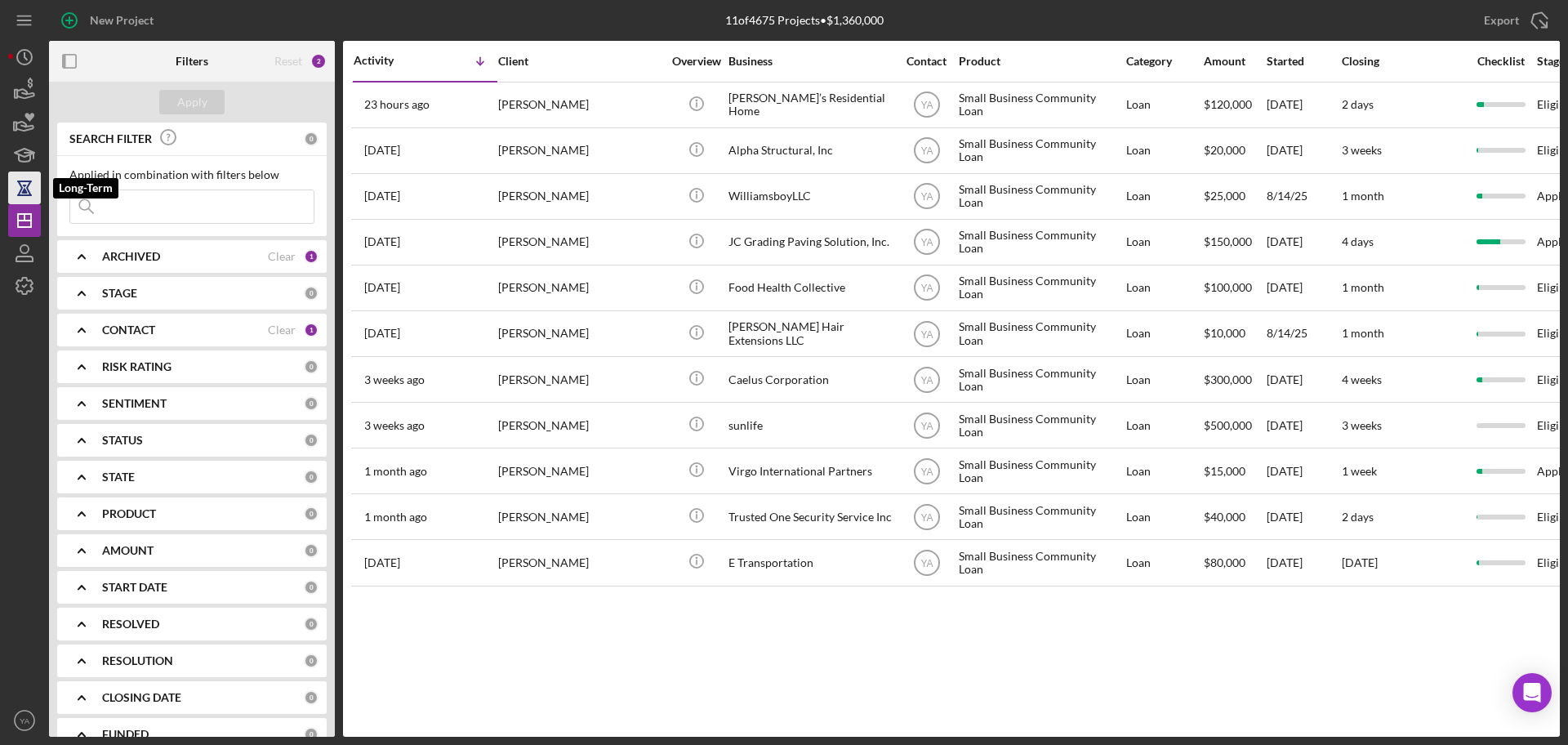
click at [20, 196] on icon "button" at bounding box center [24, 196] width 14 height 2
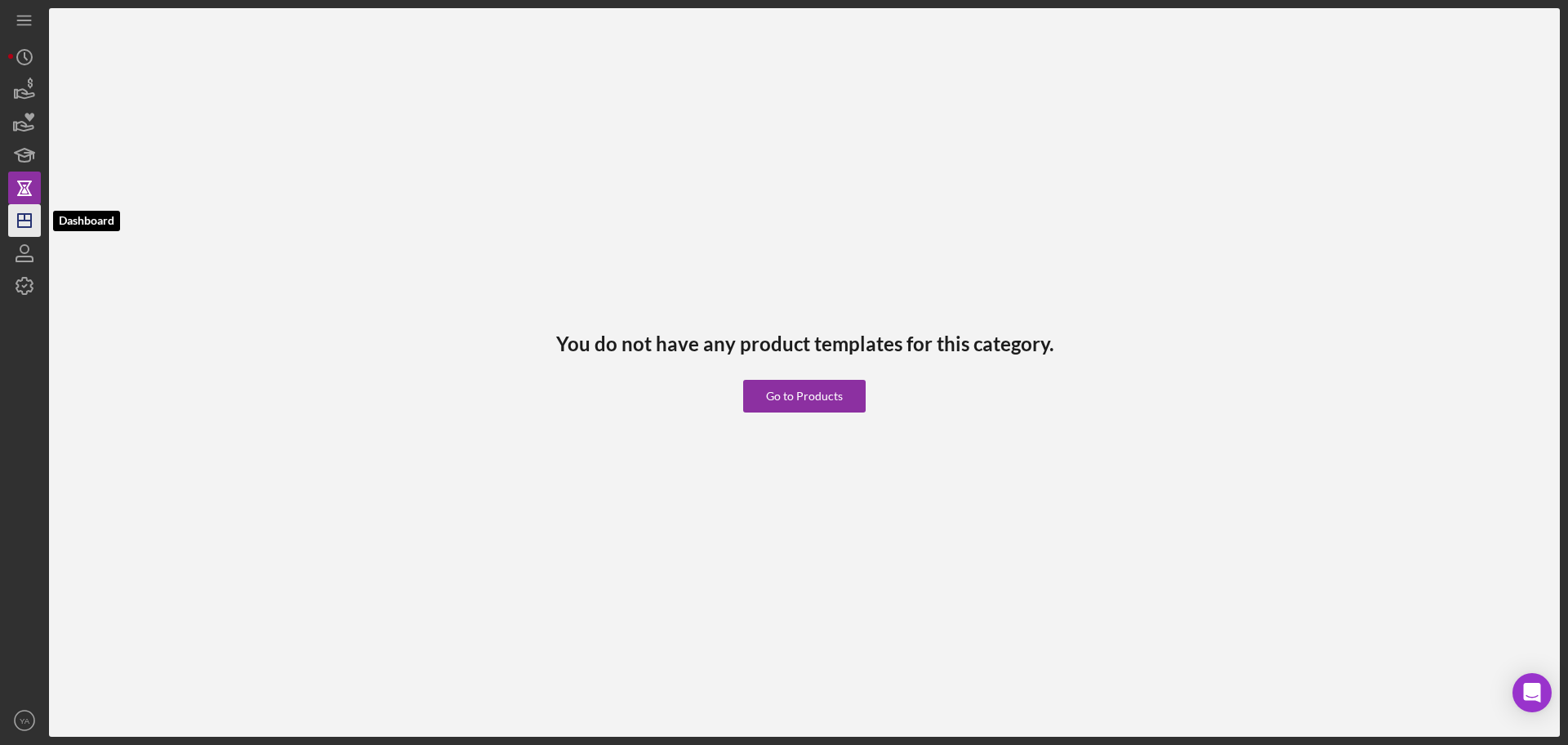
click at [22, 209] on icon "Icon/Dashboard" at bounding box center [24, 221] width 40 height 40
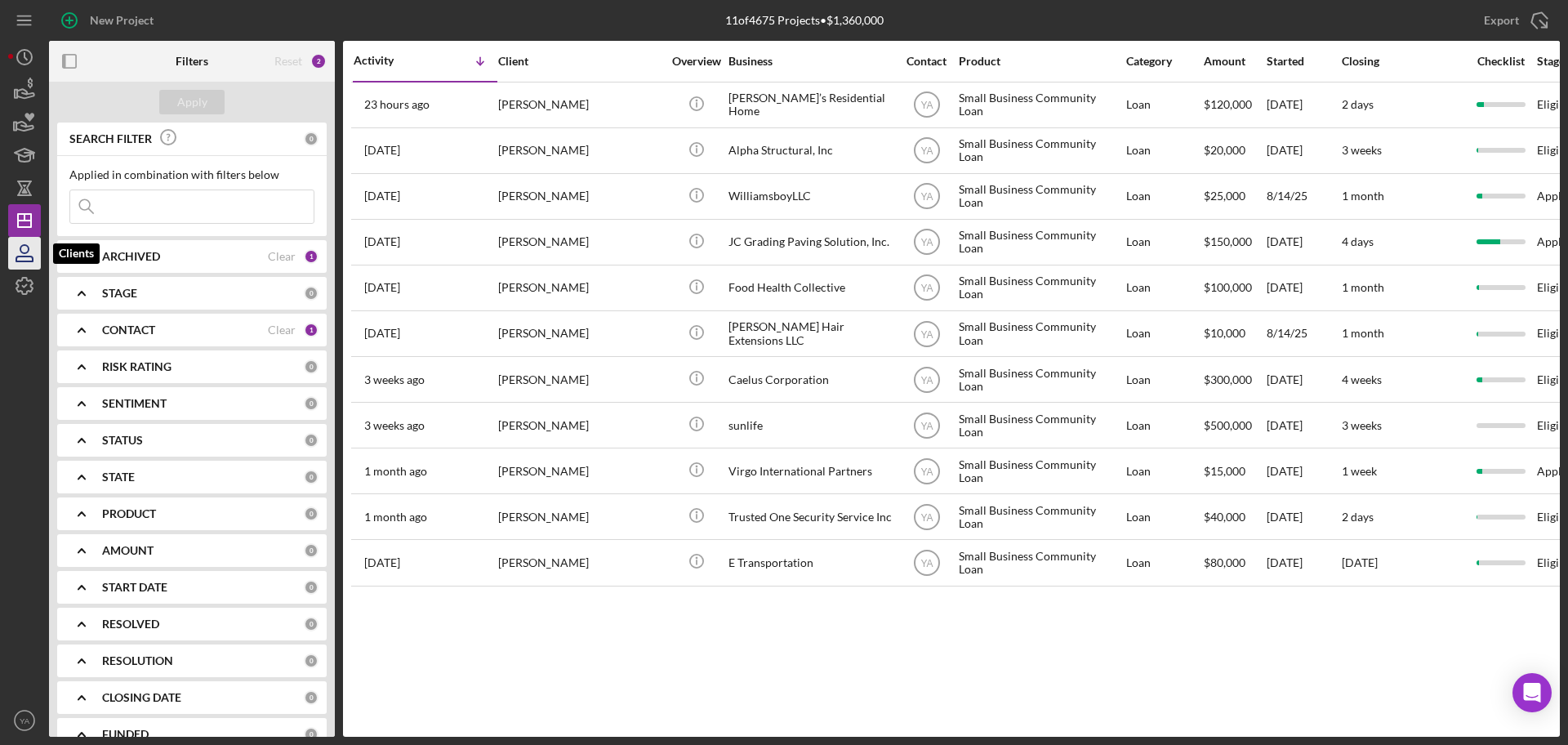
click at [24, 254] on icon "button" at bounding box center [24, 253] width 40 height 40
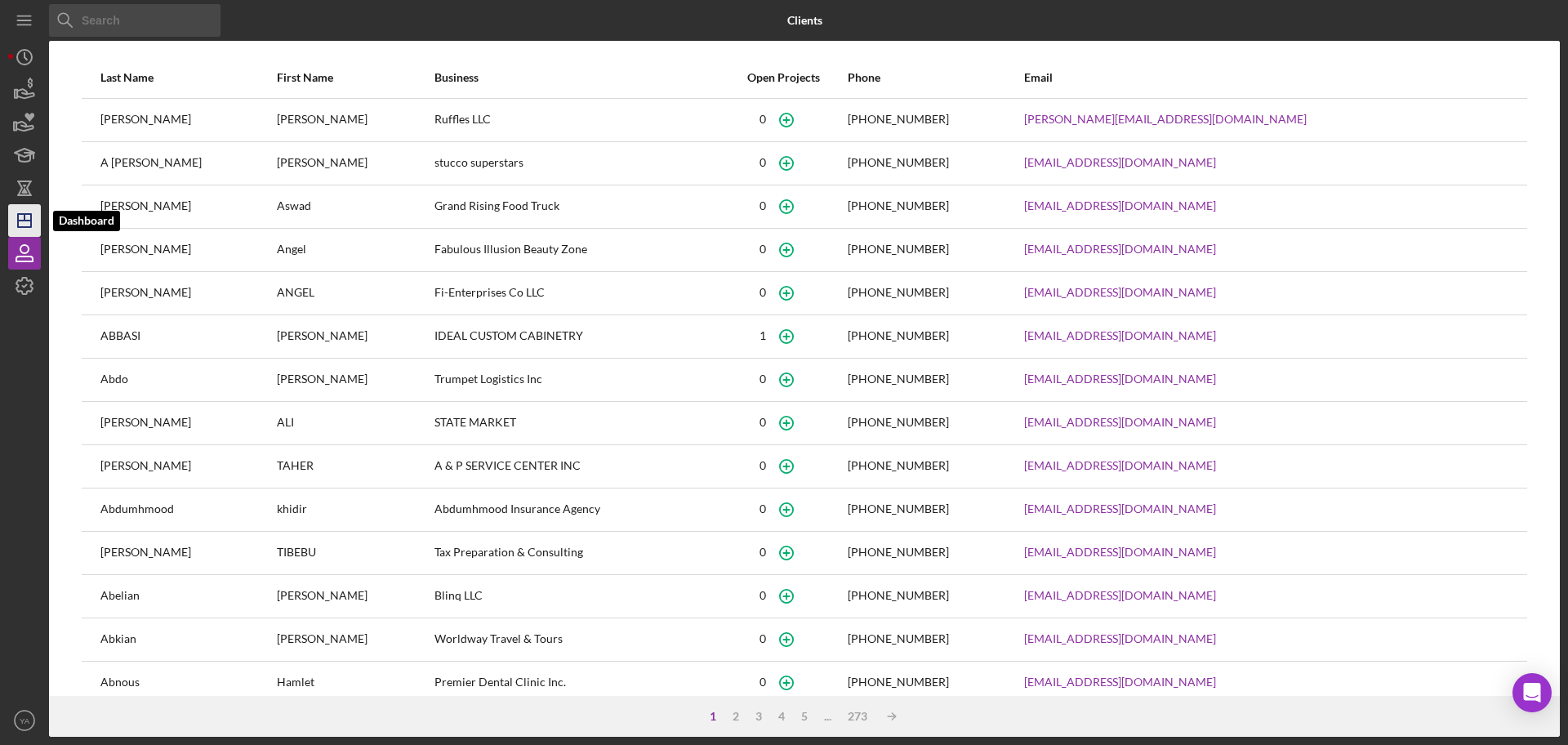
click at [20, 210] on icon "Icon/Dashboard" at bounding box center [24, 221] width 40 height 40
